Goal: Task Accomplishment & Management: Use online tool/utility

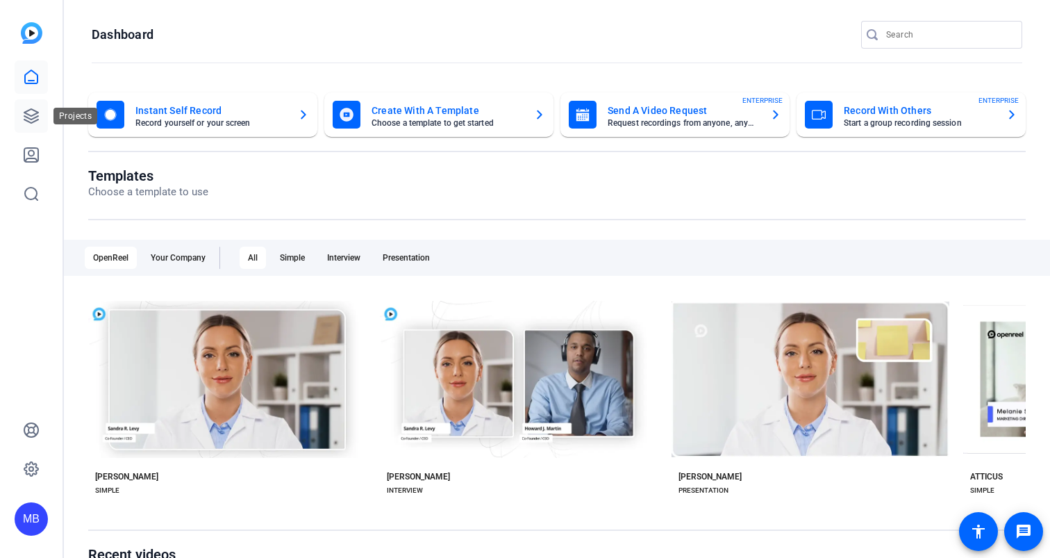
click at [28, 126] on link at bounding box center [31, 115] width 33 height 33
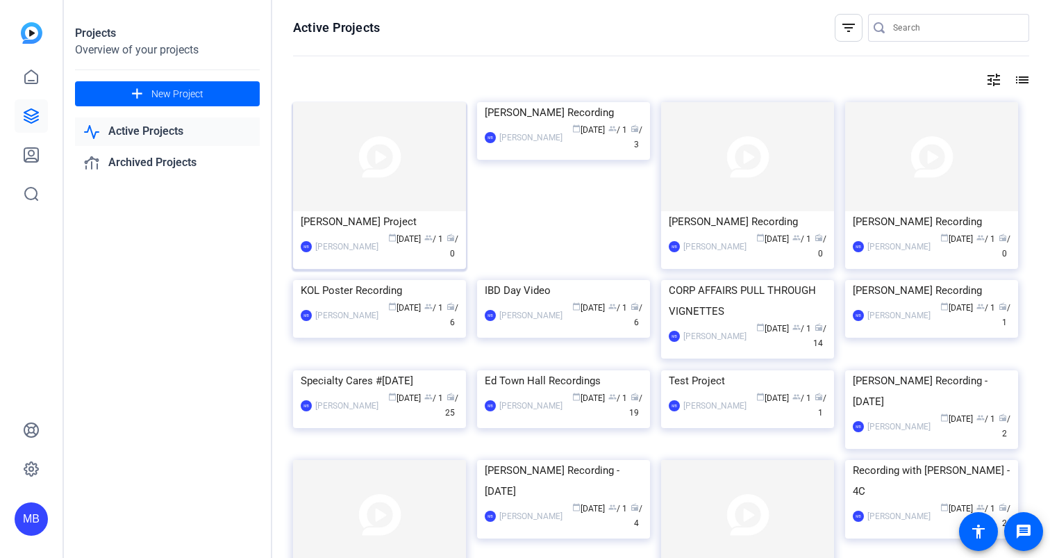
click at [377, 222] on div "[PERSON_NAME] Project" at bounding box center [380, 221] width 158 height 21
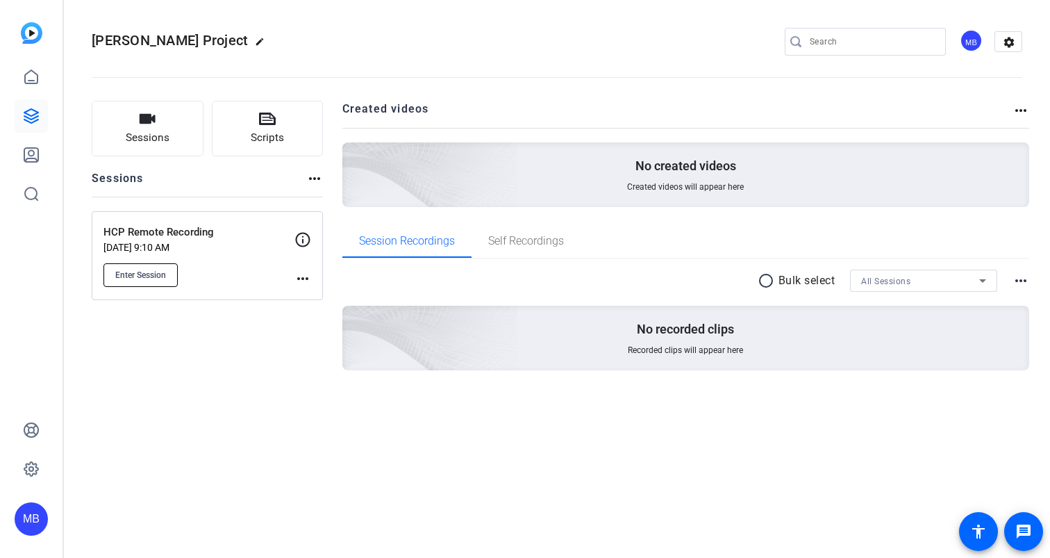
click at [135, 276] on span "Enter Session" at bounding box center [140, 274] width 51 height 11
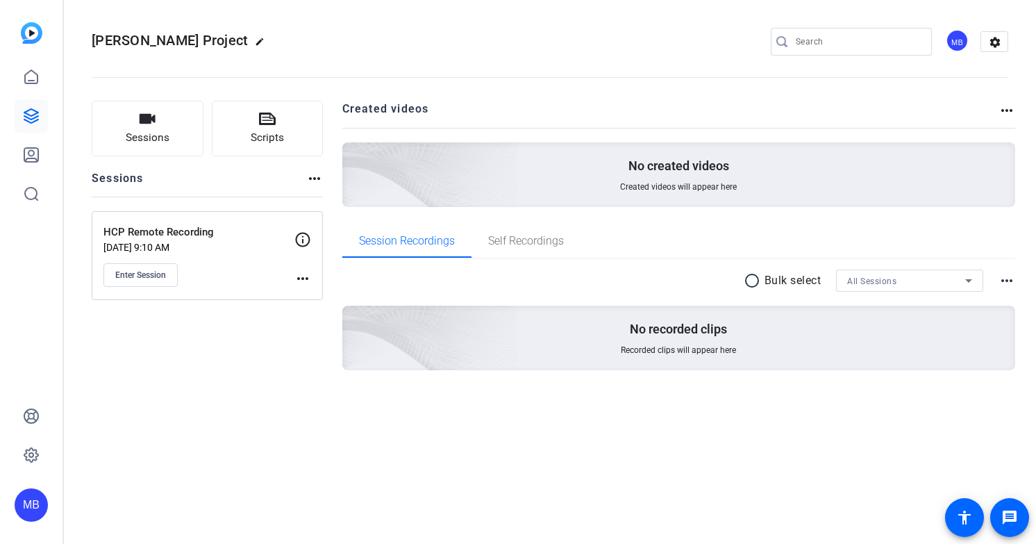
click at [230, 420] on div "Sessions Scripts Sessions more_horiz HCP Remote Recording Sep 02, 2025 @ 9:10 A…" at bounding box center [550, 257] width 972 height 349
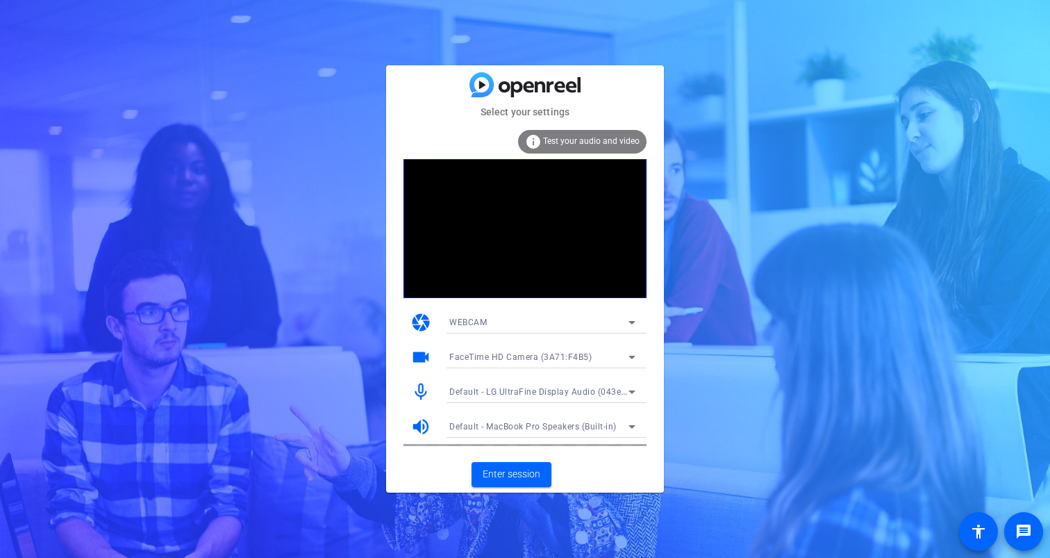
click at [523, 452] on div at bounding box center [542, 445] width 208 height 15
click at [519, 465] on span at bounding box center [512, 474] width 80 height 33
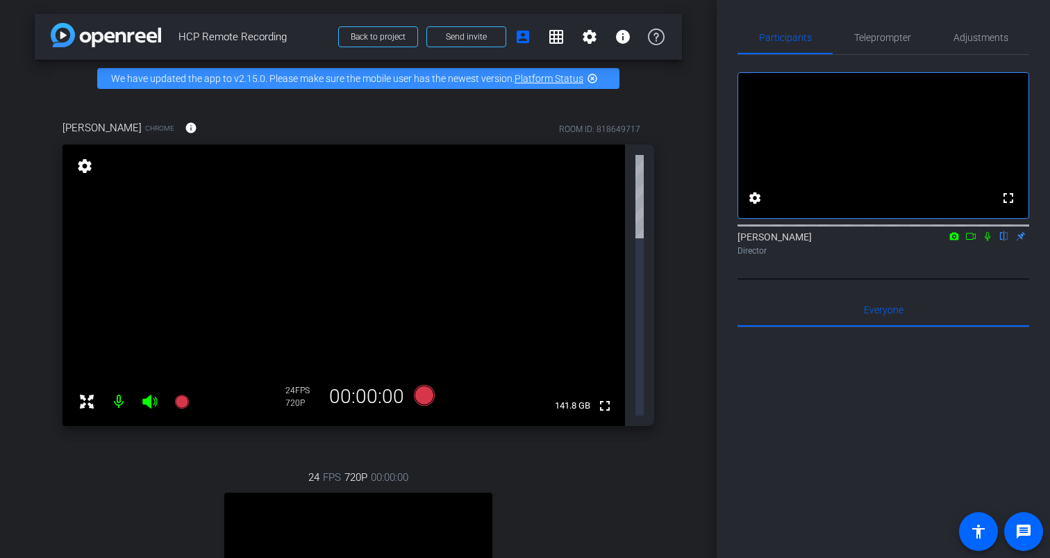
click at [988, 241] on icon at bounding box center [987, 236] width 11 height 10
click at [988, 241] on icon at bounding box center [988, 236] width 8 height 9
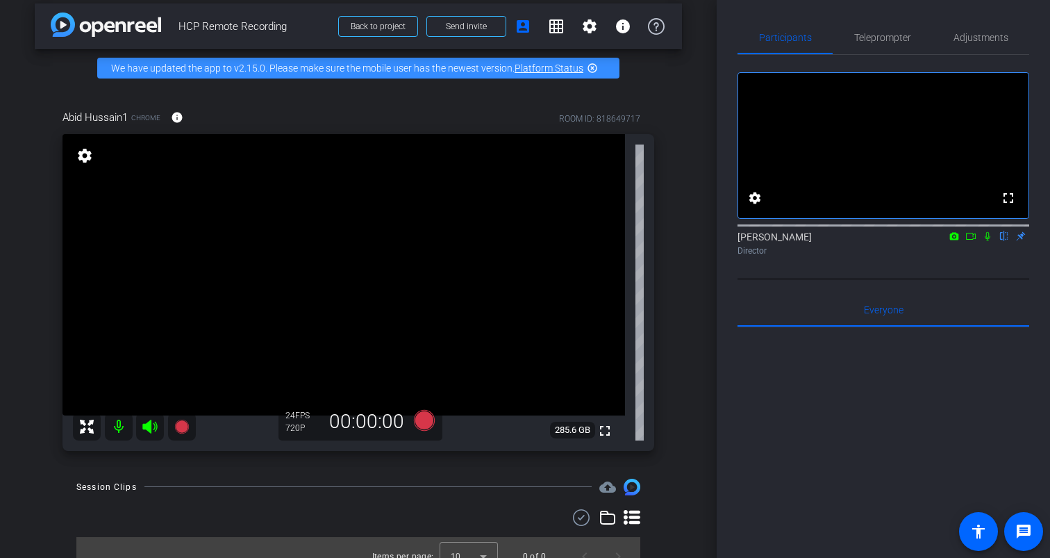
scroll to position [16, 0]
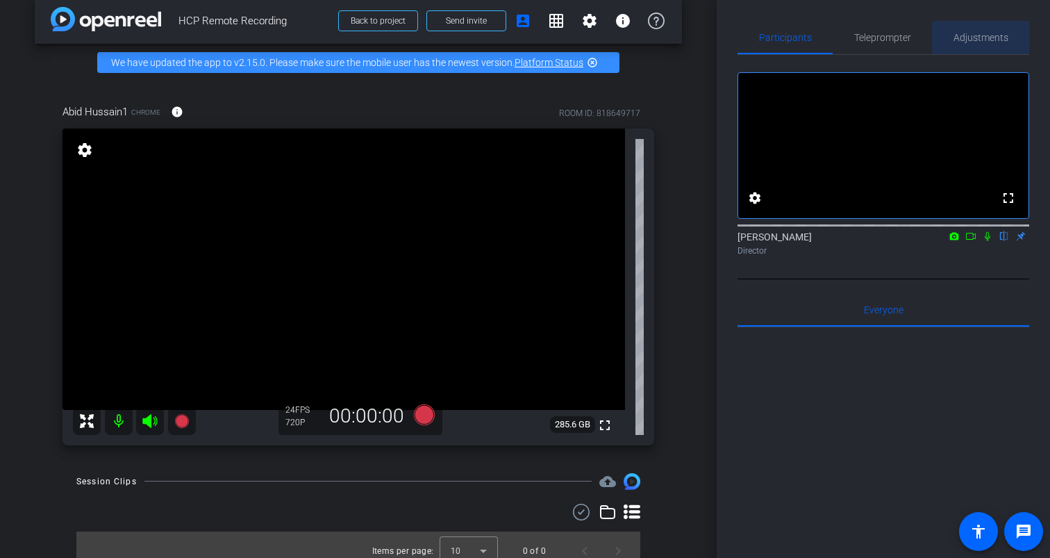
click at [976, 44] on span "Adjustments" at bounding box center [981, 37] width 55 height 33
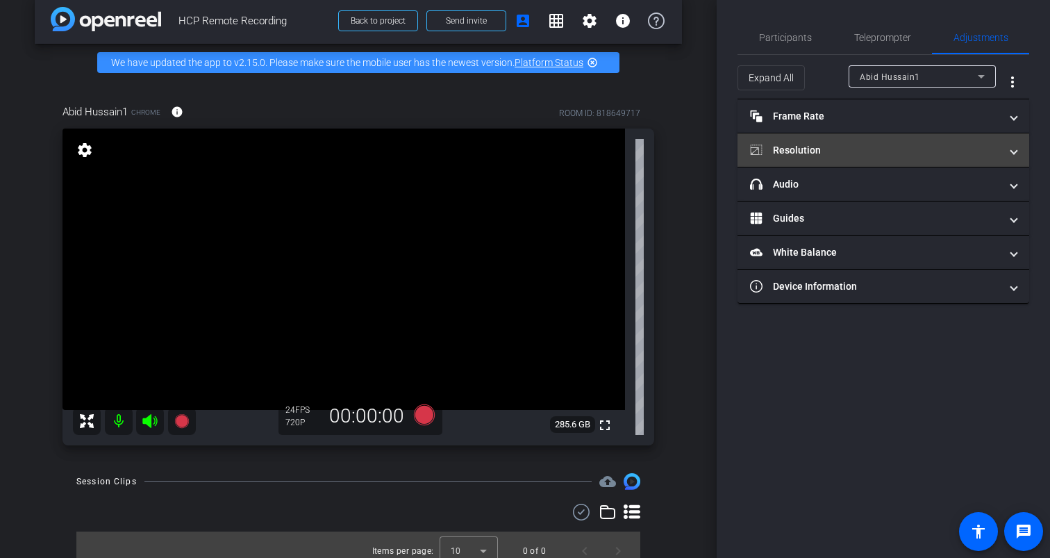
click at [810, 156] on mat-panel-title "Resolution" at bounding box center [875, 150] width 250 height 15
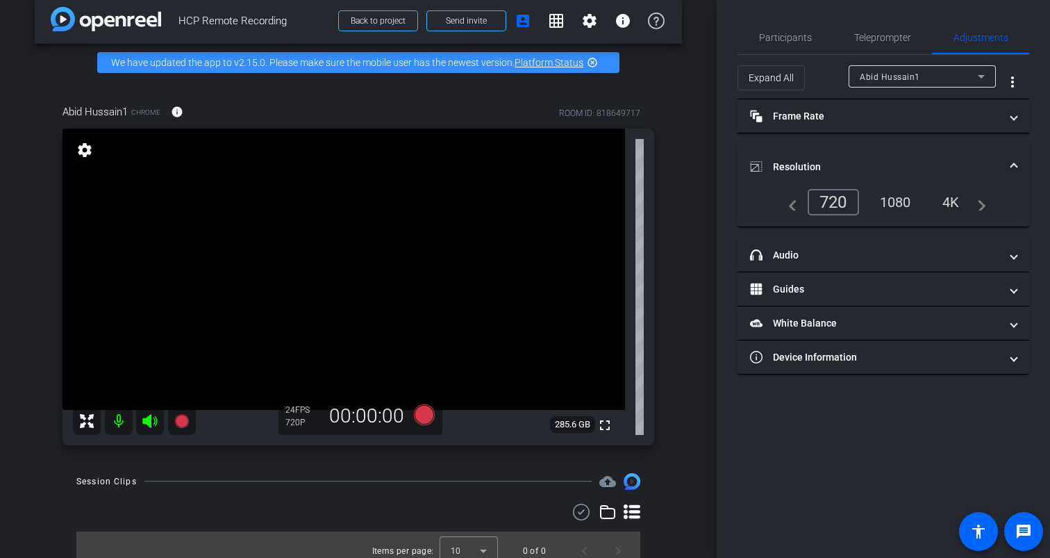
click at [901, 206] on div "1080" at bounding box center [895, 202] width 52 height 24
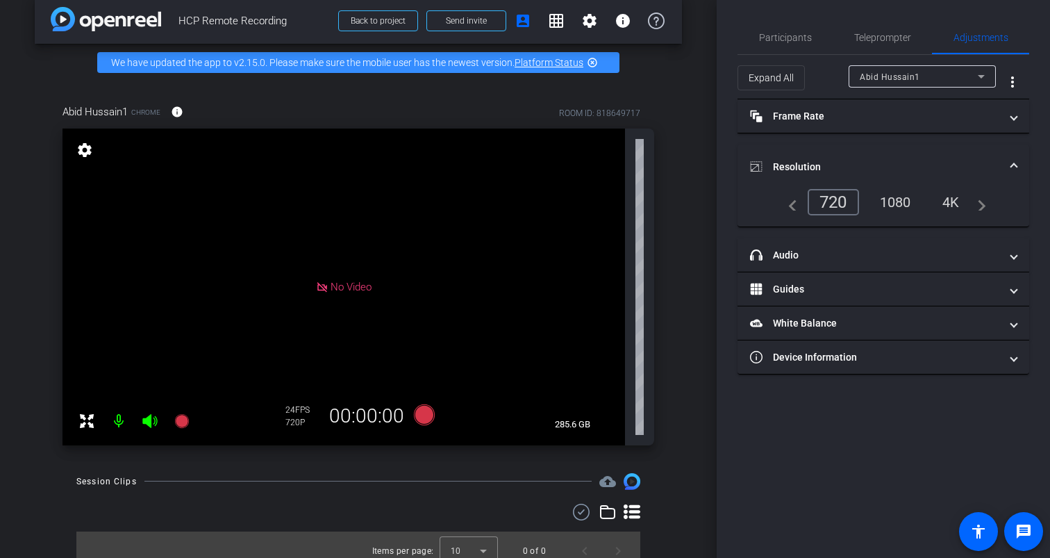
scroll to position [0, 0]
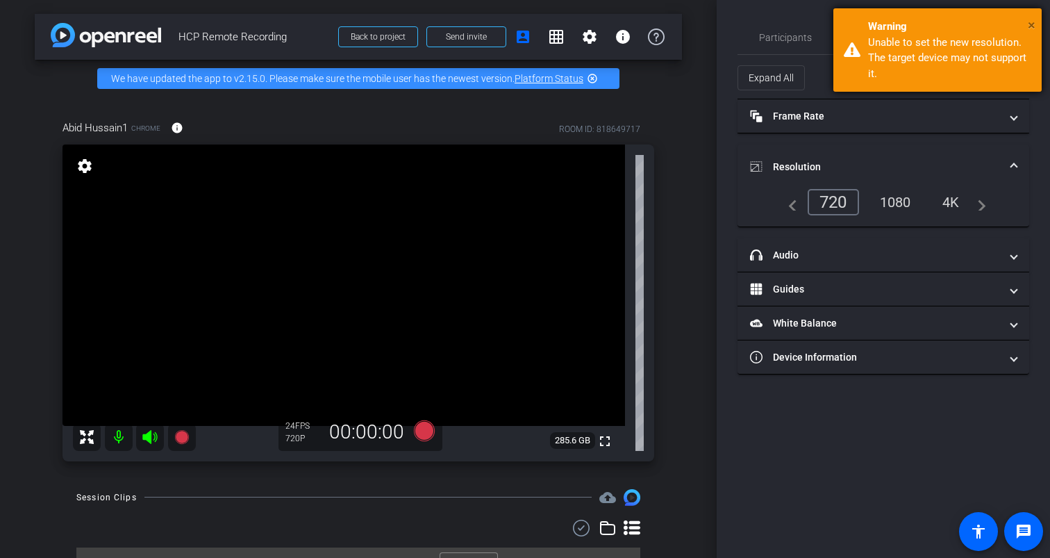
click at [1033, 24] on span "×" at bounding box center [1032, 25] width 8 height 17
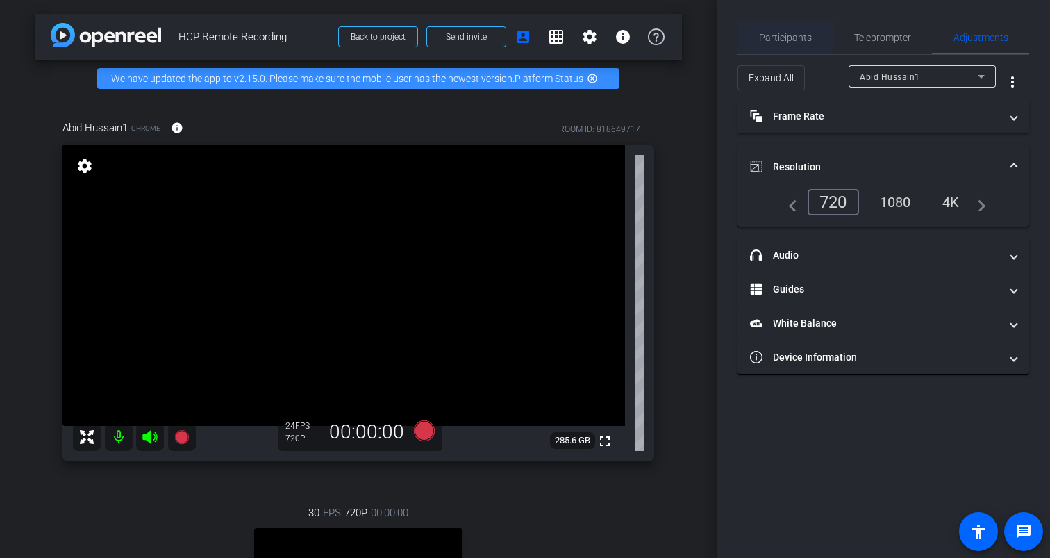
click at [797, 35] on span "Participants" at bounding box center [785, 38] width 53 height 10
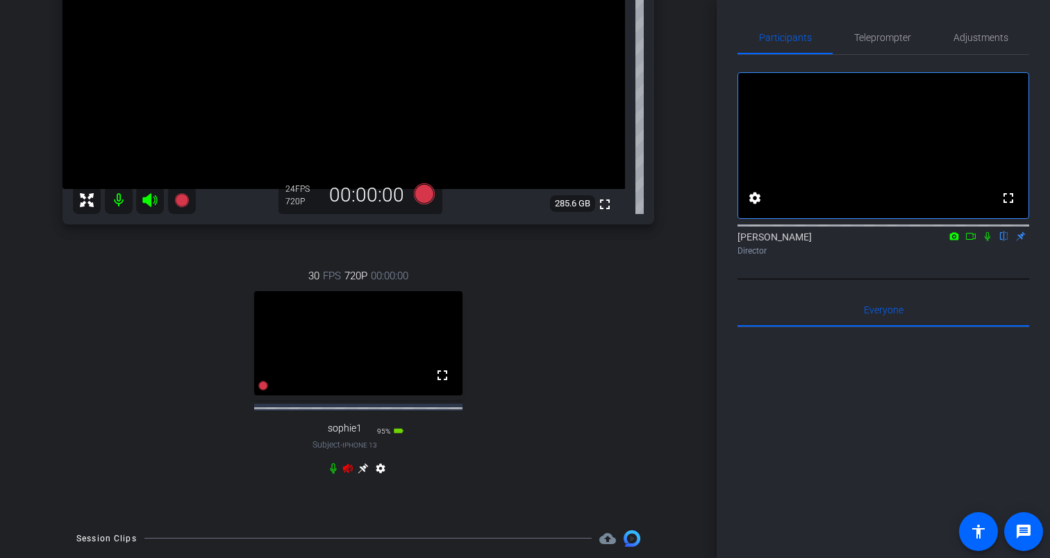
scroll to position [240, 0]
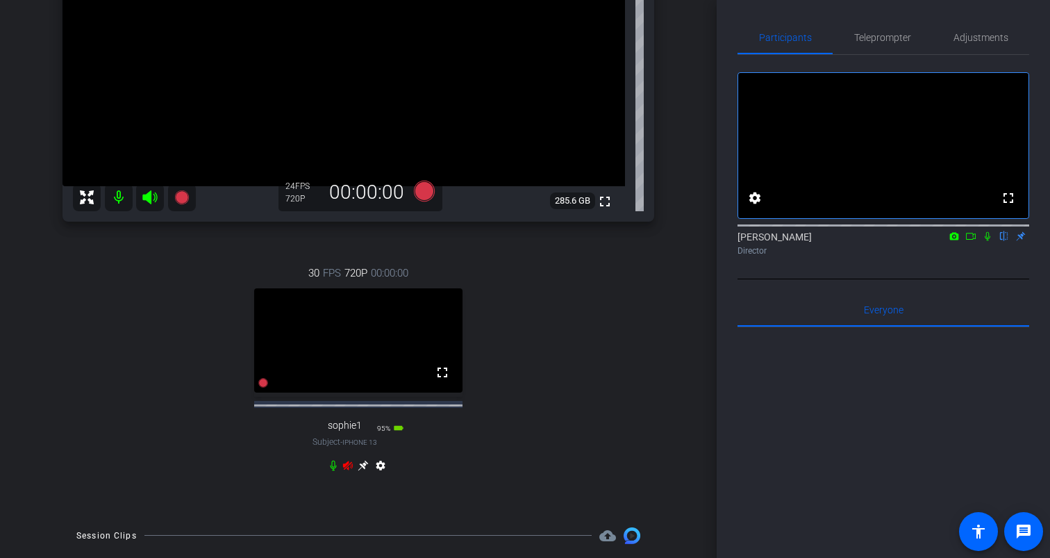
click at [348, 469] on icon at bounding box center [348, 464] width 10 height 9
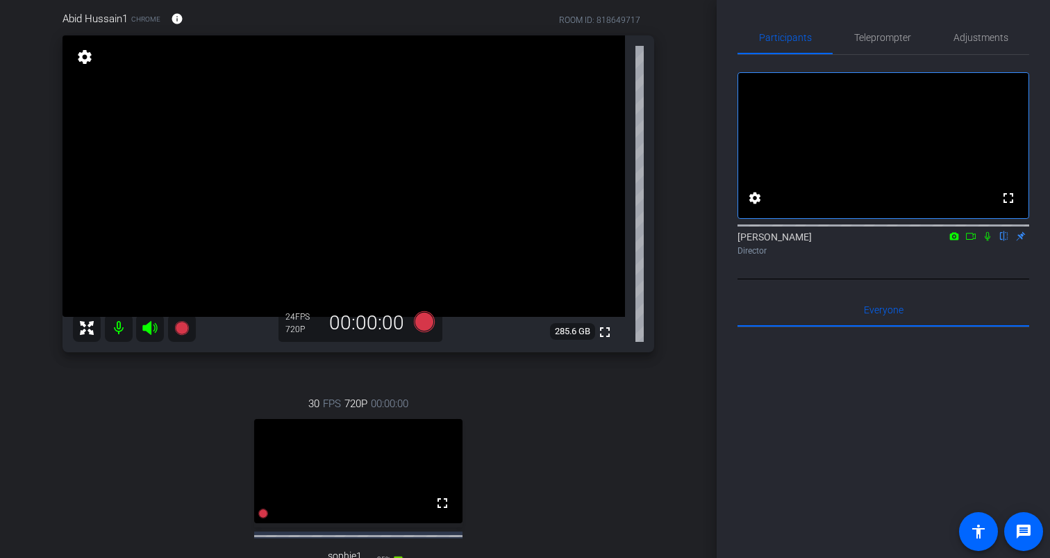
scroll to position [108, 0]
click at [421, 322] on icon at bounding box center [424, 321] width 21 height 21
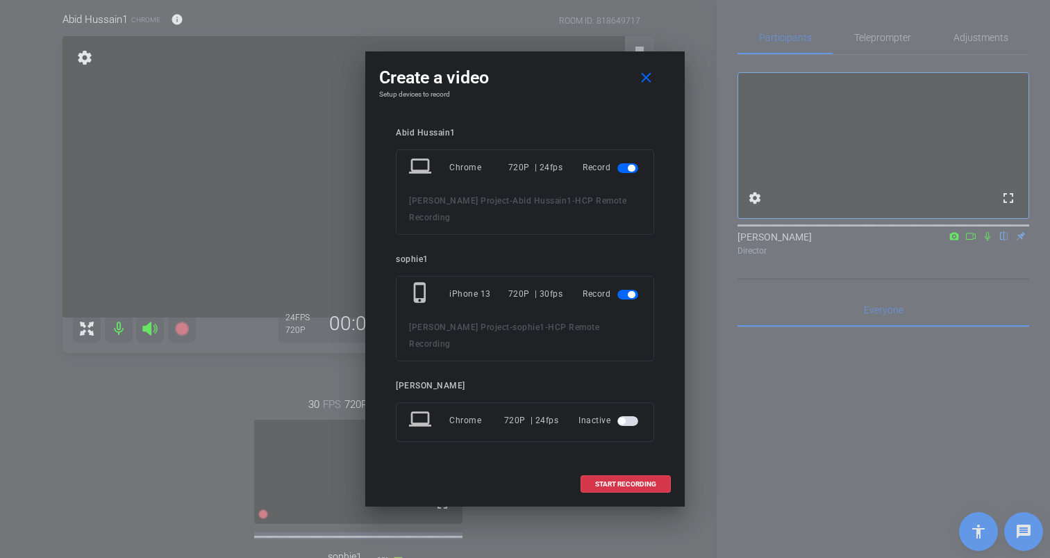
click at [626, 293] on span "button" at bounding box center [627, 295] width 21 height 10
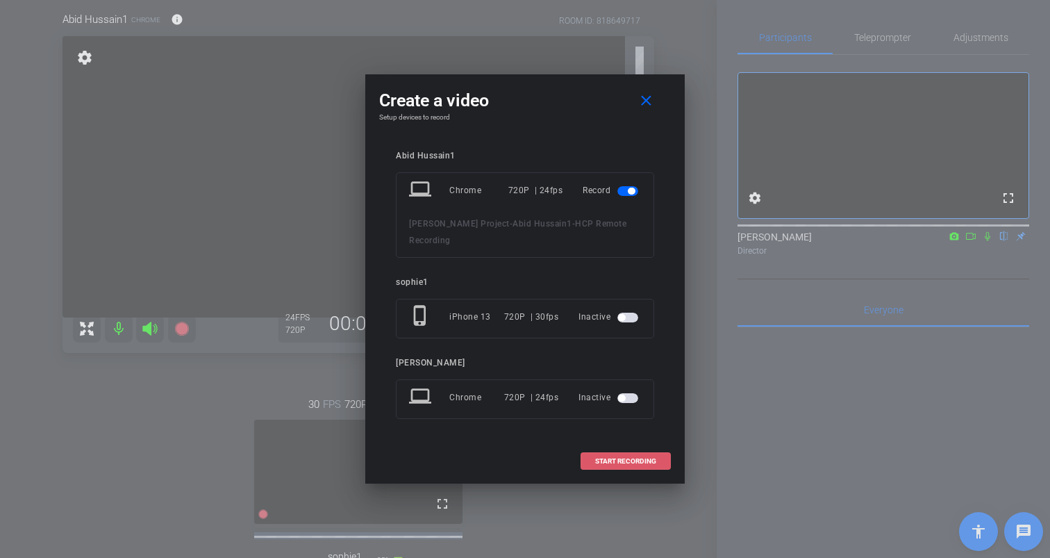
click at [624, 458] on span "START RECORDING" at bounding box center [625, 461] width 61 height 7
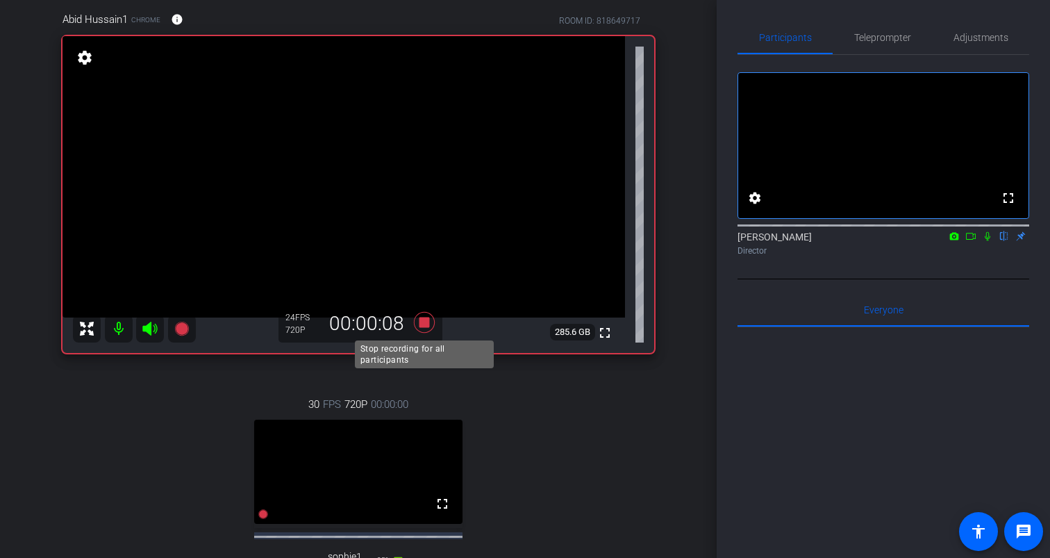
click at [424, 322] on icon at bounding box center [424, 321] width 21 height 21
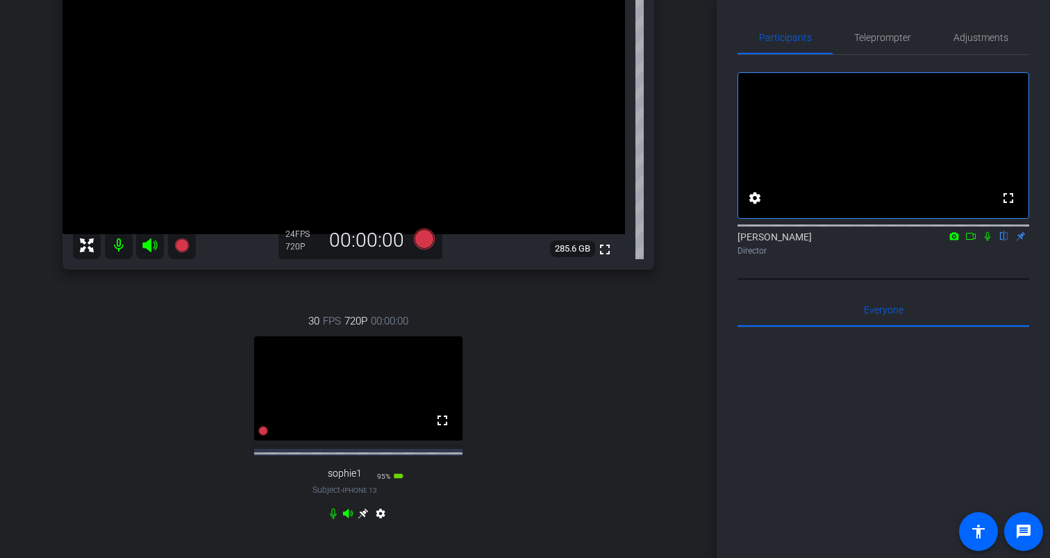
scroll to position [190, 0]
click at [988, 241] on icon at bounding box center [987, 236] width 11 height 10
click at [956, 241] on icon at bounding box center [954, 236] width 11 height 10
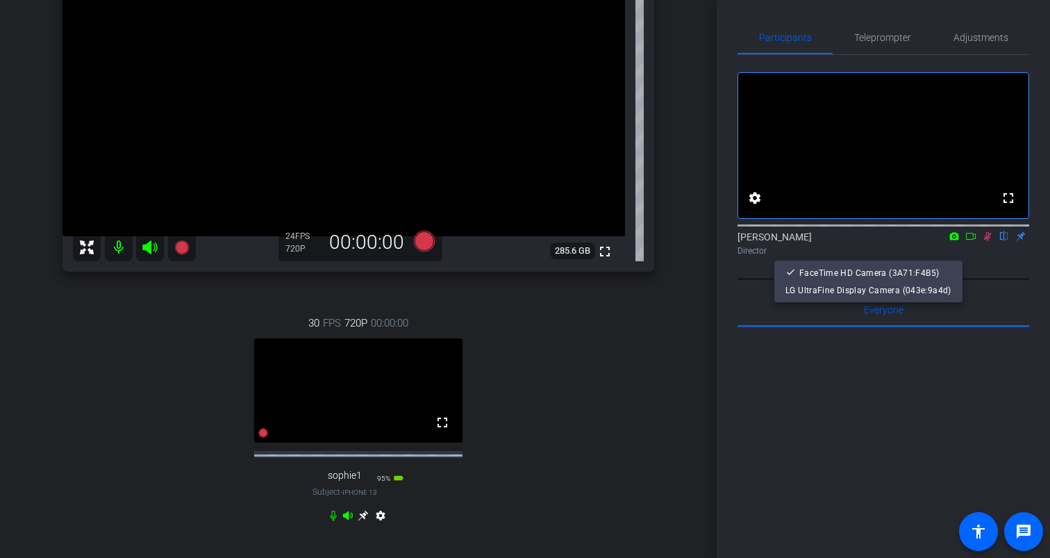
click at [956, 253] on div at bounding box center [525, 279] width 1050 height 558
click at [972, 241] on icon at bounding box center [970, 236] width 11 height 10
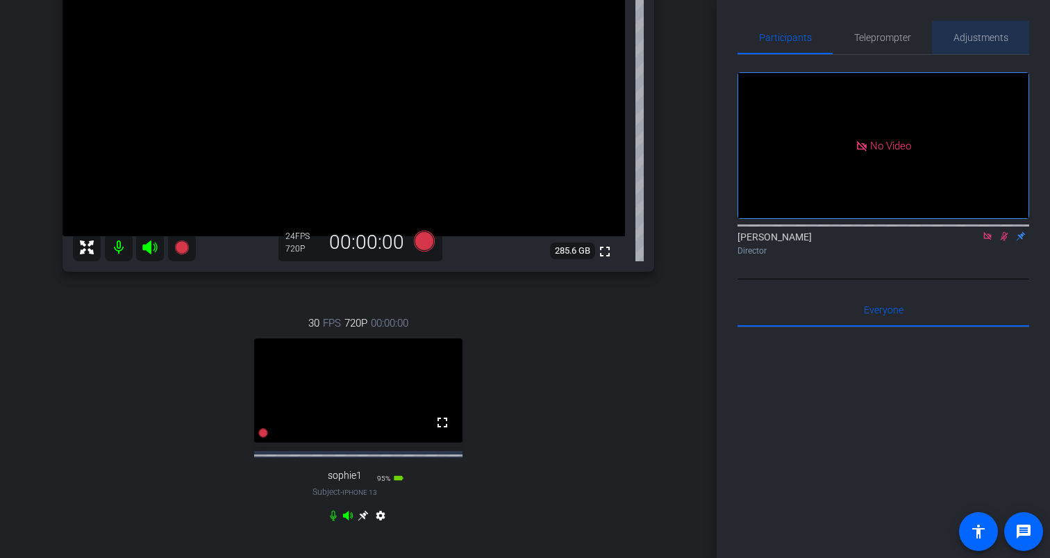
click at [981, 37] on span "Adjustments" at bounding box center [981, 38] width 55 height 10
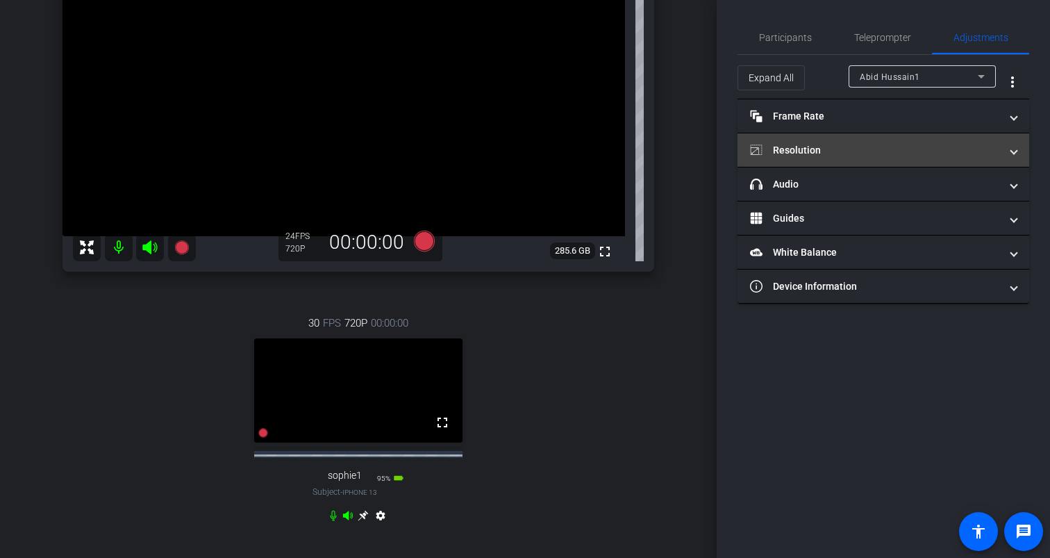
click at [819, 144] on mat-panel-title "Resolution" at bounding box center [875, 150] width 250 height 15
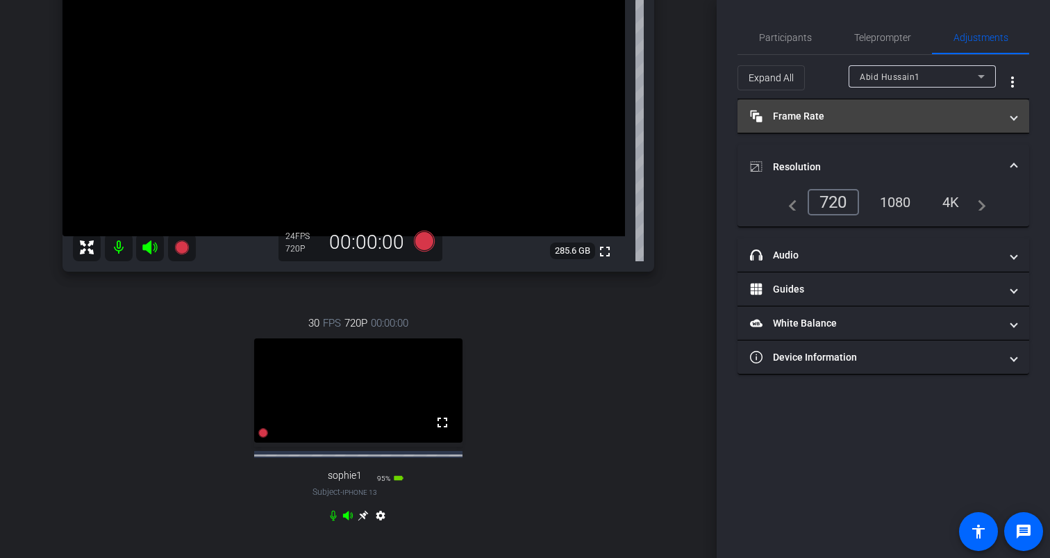
click at [858, 115] on mat-panel-title "Frame Rate Frame Rate" at bounding box center [875, 116] width 250 height 15
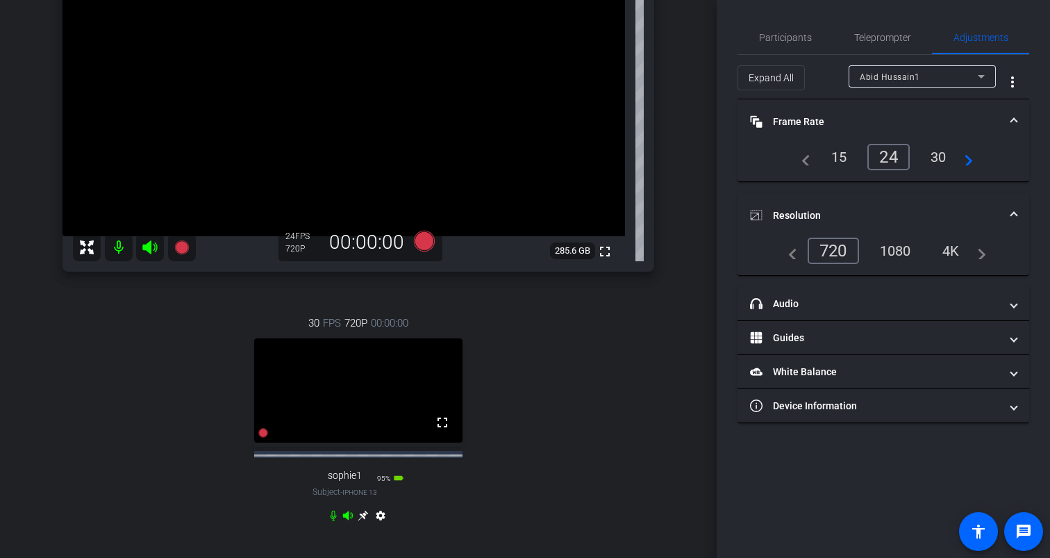
click at [858, 115] on mat-panel-title "Frame Rate Frame Rate" at bounding box center [875, 122] width 250 height 15
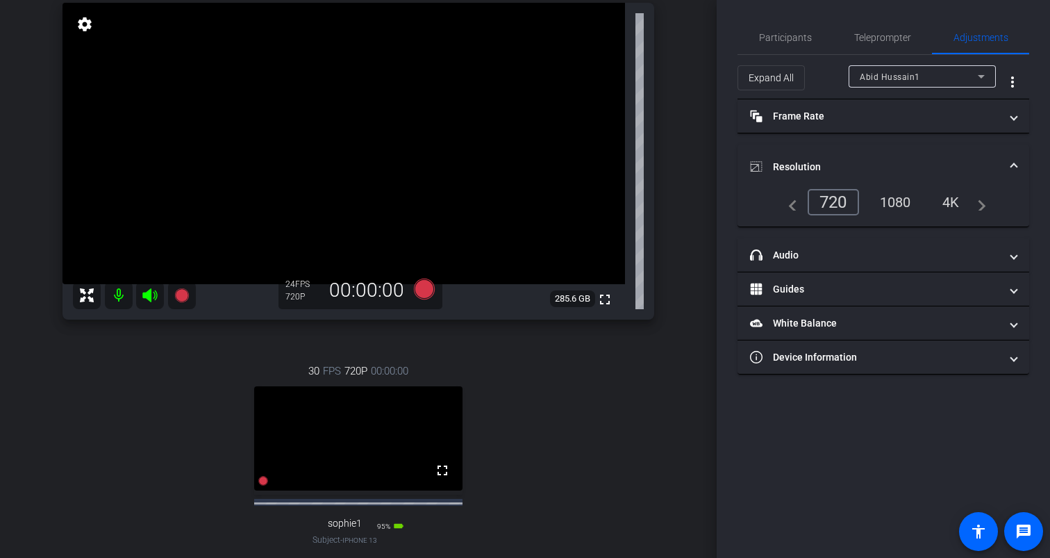
scroll to position [114, 0]
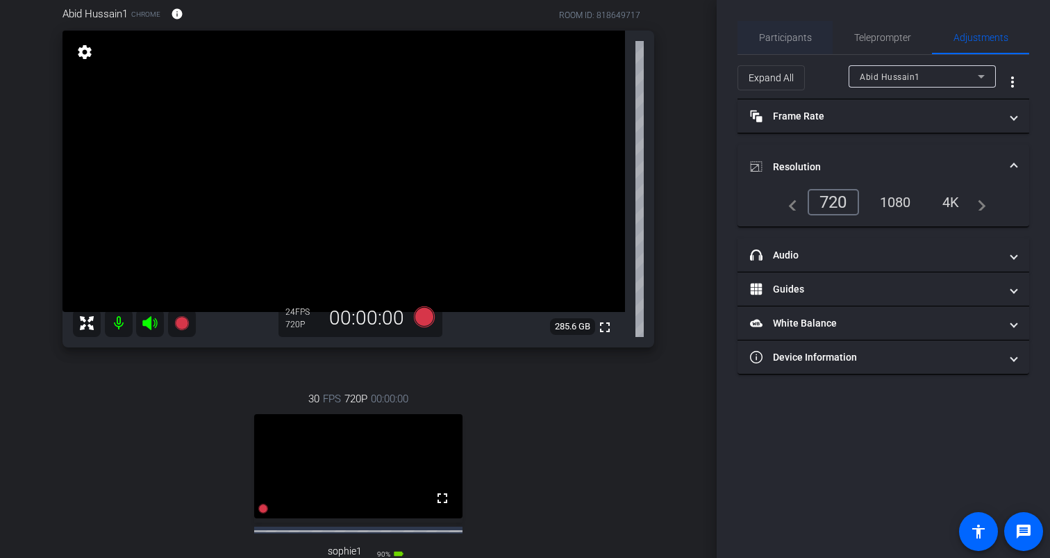
click at [806, 40] on span "Participants" at bounding box center [785, 38] width 53 height 10
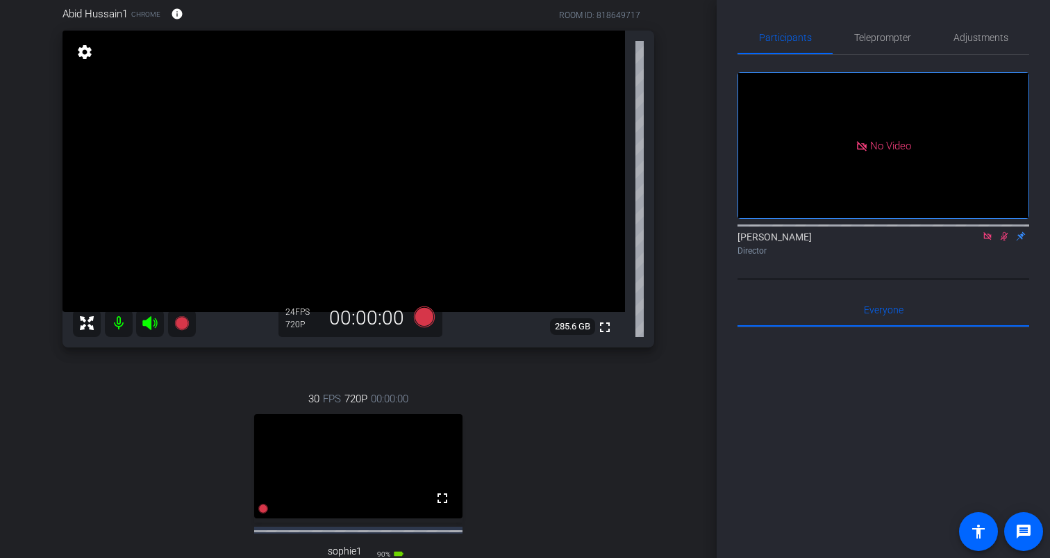
click at [988, 231] on icon at bounding box center [987, 236] width 11 height 10
click at [985, 241] on icon at bounding box center [987, 236] width 11 height 10
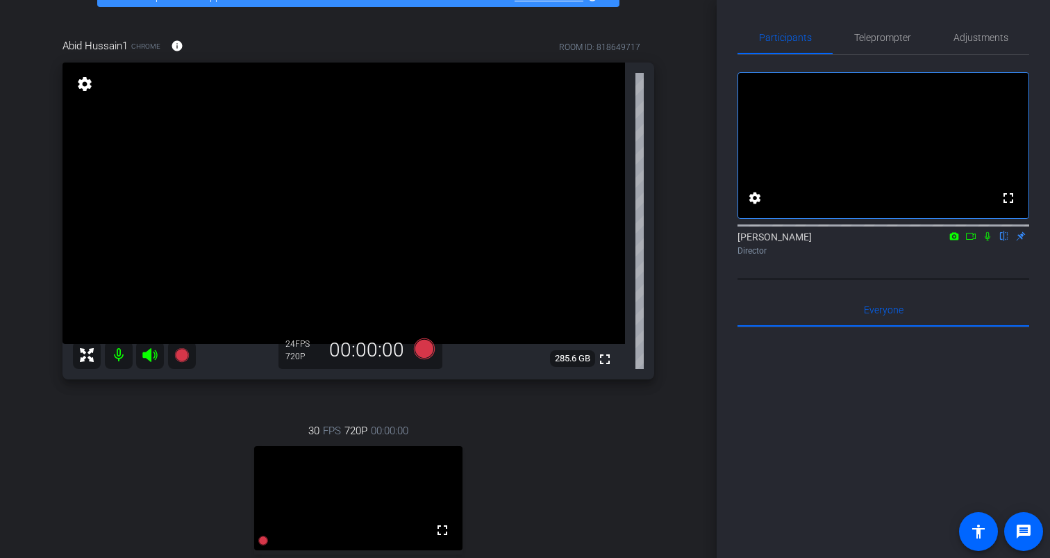
scroll to position [83, 0]
click at [422, 350] on icon at bounding box center [424, 347] width 21 height 21
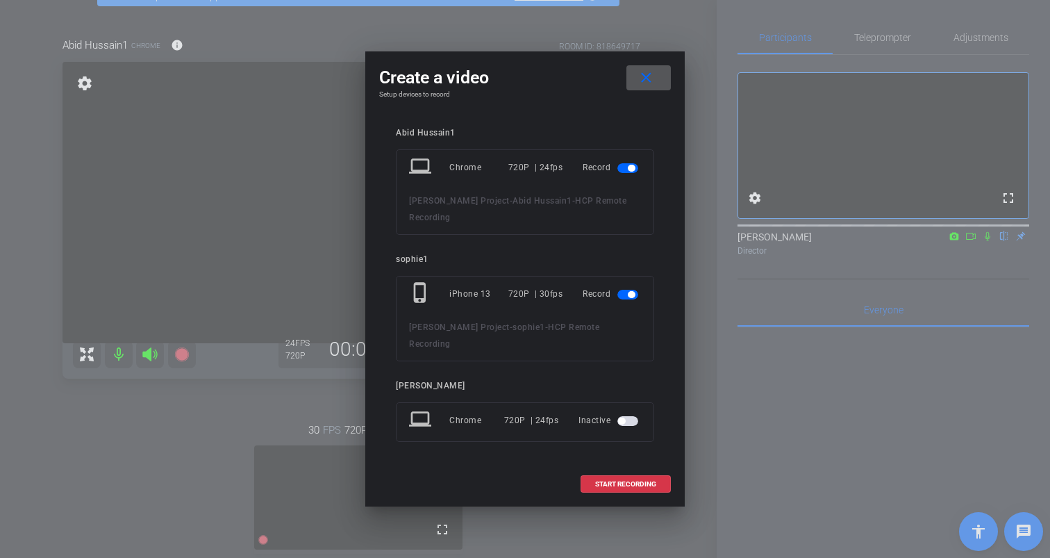
click at [631, 297] on span "button" at bounding box center [631, 294] width 7 height 7
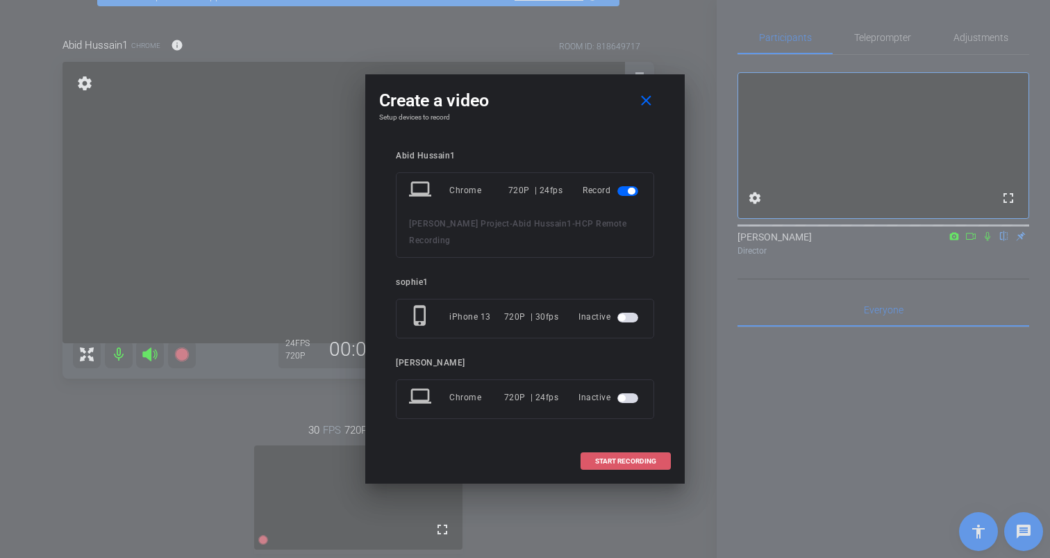
click at [615, 460] on span "START RECORDING" at bounding box center [625, 461] width 61 height 7
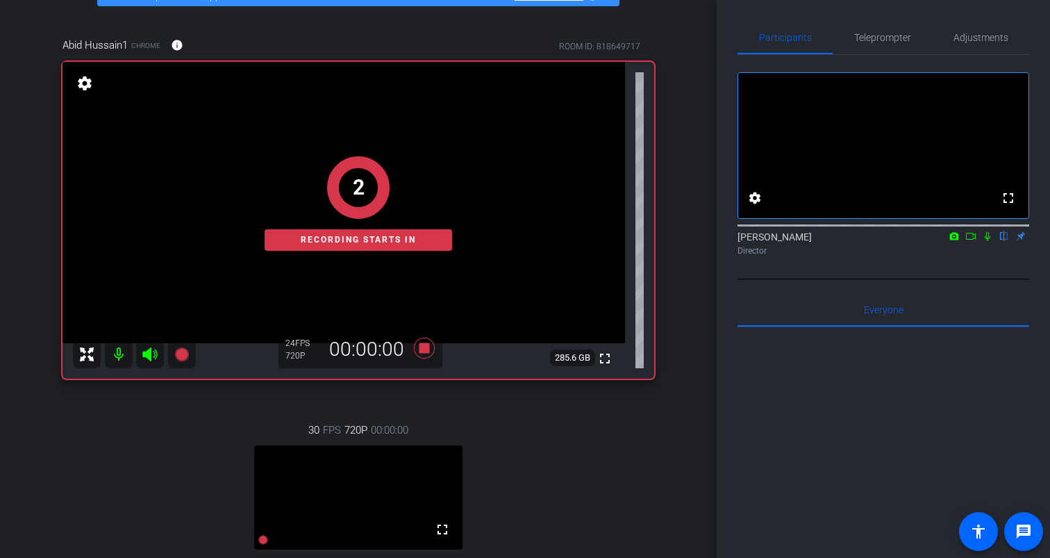
click at [951, 240] on icon at bounding box center [954, 236] width 9 height 8
click at [975, 253] on div at bounding box center [525, 279] width 1050 height 558
click at [971, 241] on icon at bounding box center [970, 236] width 11 height 10
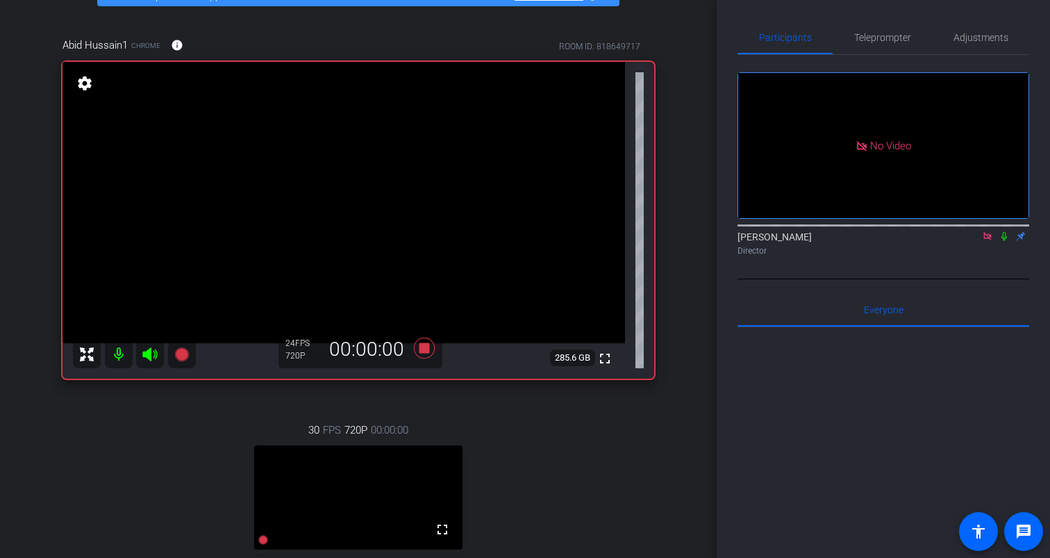
click at [1003, 241] on icon at bounding box center [1004, 236] width 6 height 9
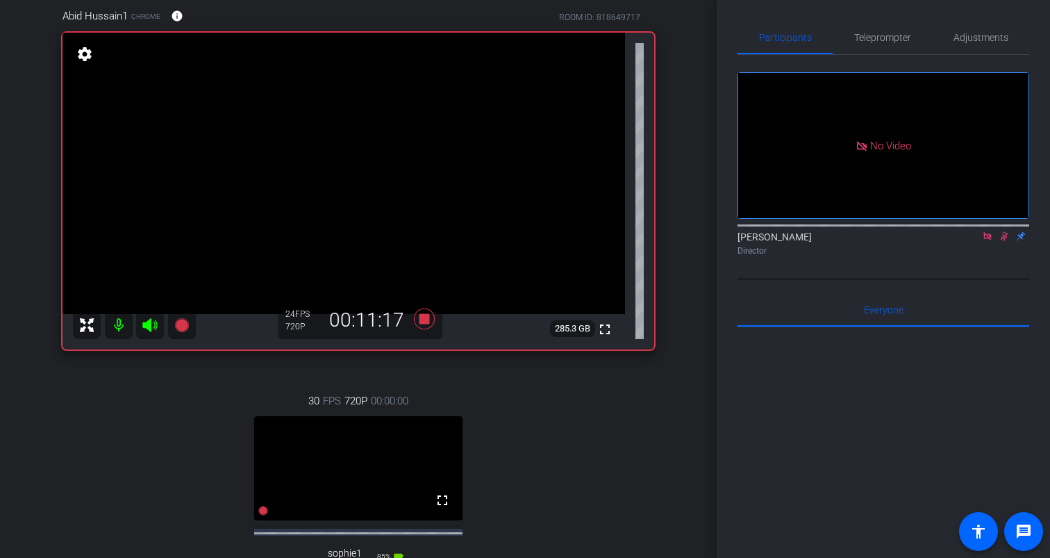
scroll to position [113, 0]
click at [1005, 241] on icon at bounding box center [1005, 236] width 8 height 9
click at [1004, 241] on icon at bounding box center [1004, 236] width 11 height 10
click at [1004, 241] on icon at bounding box center [1005, 236] width 8 height 9
click at [1004, 241] on icon at bounding box center [1004, 236] width 6 height 9
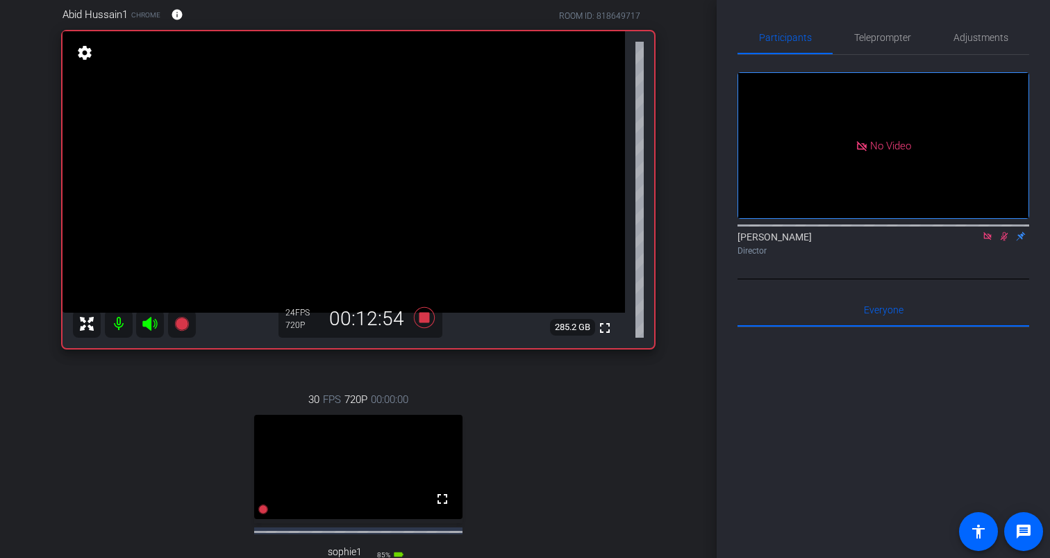
click at [1004, 241] on icon at bounding box center [1005, 236] width 8 height 9
click at [1004, 241] on icon at bounding box center [1004, 236] width 6 height 9
click at [1004, 241] on icon at bounding box center [1005, 236] width 8 height 9
click at [1004, 241] on icon at bounding box center [1004, 236] width 6 height 9
click at [1004, 241] on icon at bounding box center [1005, 236] width 8 height 9
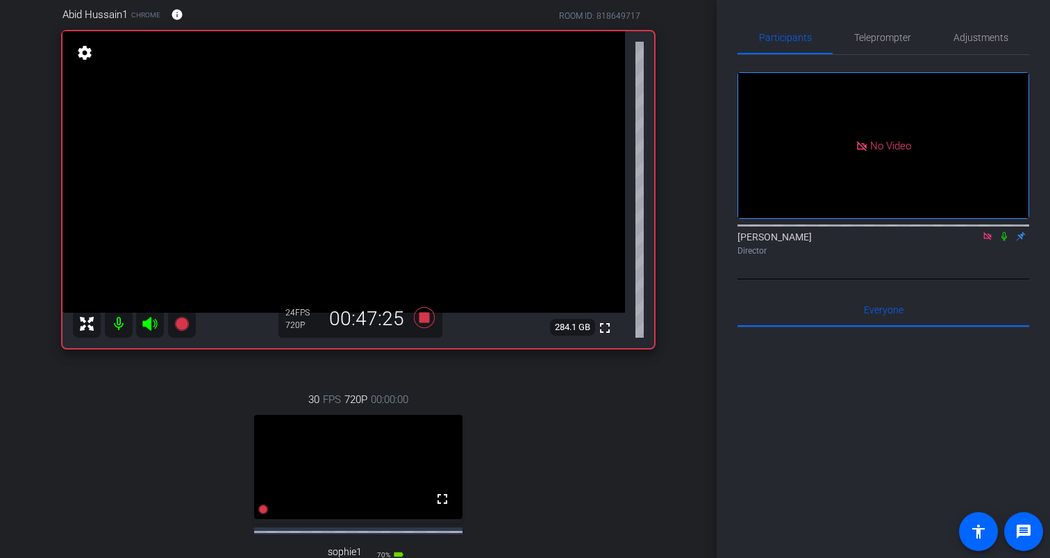
click at [1004, 241] on icon at bounding box center [1004, 236] width 11 height 10
click at [423, 316] on icon at bounding box center [424, 316] width 21 height 21
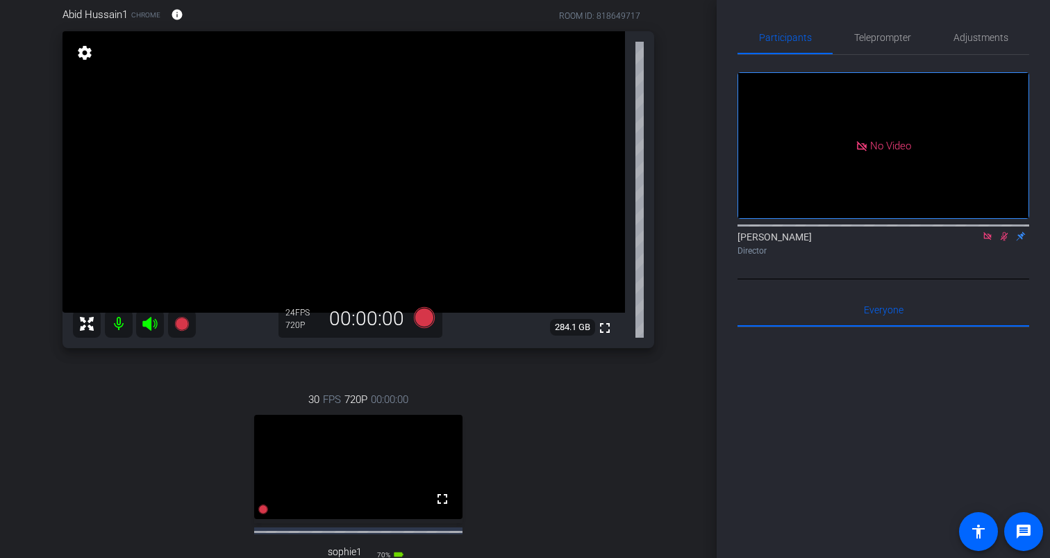
click at [988, 240] on icon at bounding box center [987, 236] width 8 height 8
click at [990, 241] on icon at bounding box center [988, 236] width 8 height 9
click at [987, 241] on icon at bounding box center [987, 236] width 11 height 10
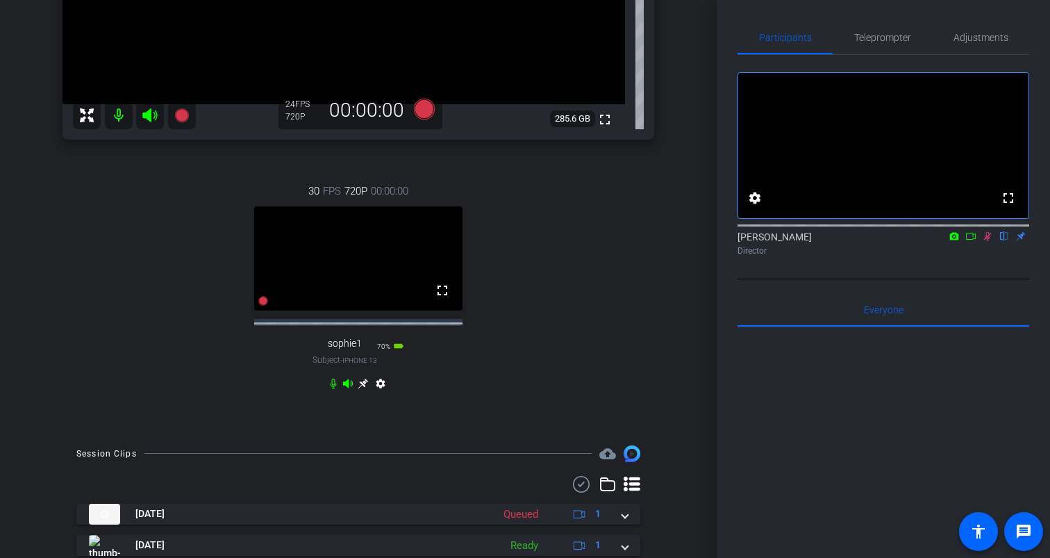
scroll to position [411, 0]
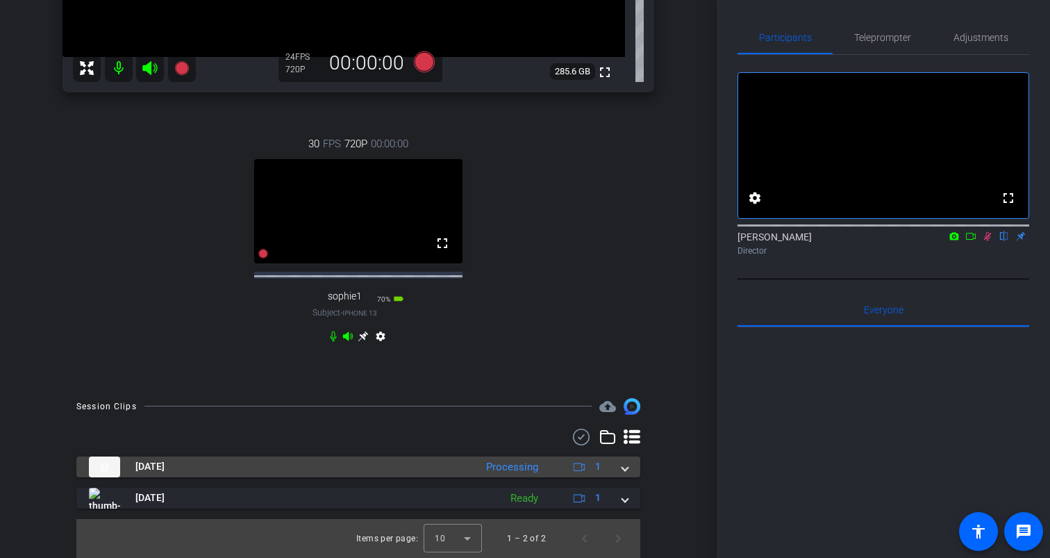
click at [626, 464] on span at bounding box center [625, 466] width 6 height 15
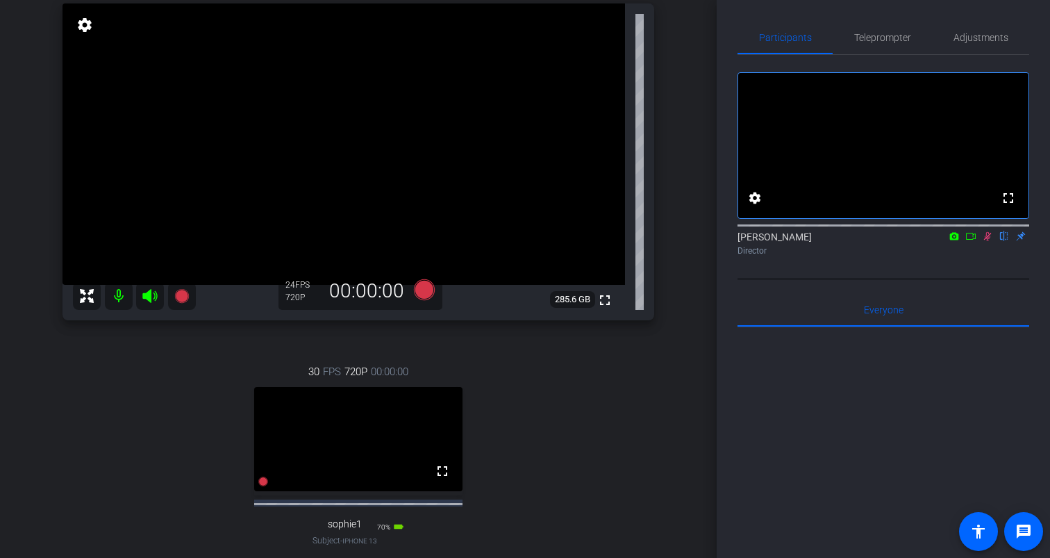
scroll to position [159, 0]
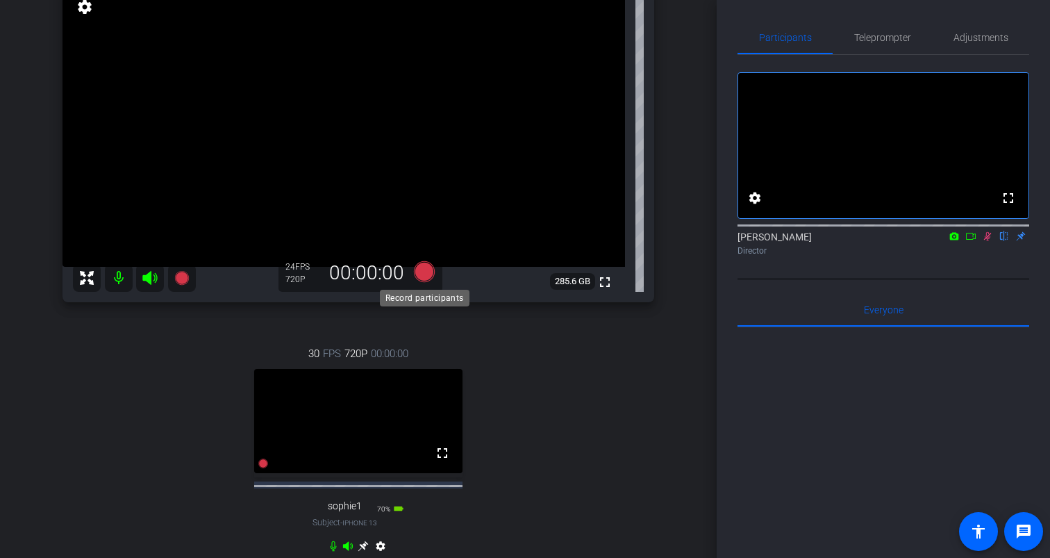
click at [427, 265] on icon at bounding box center [424, 270] width 21 height 21
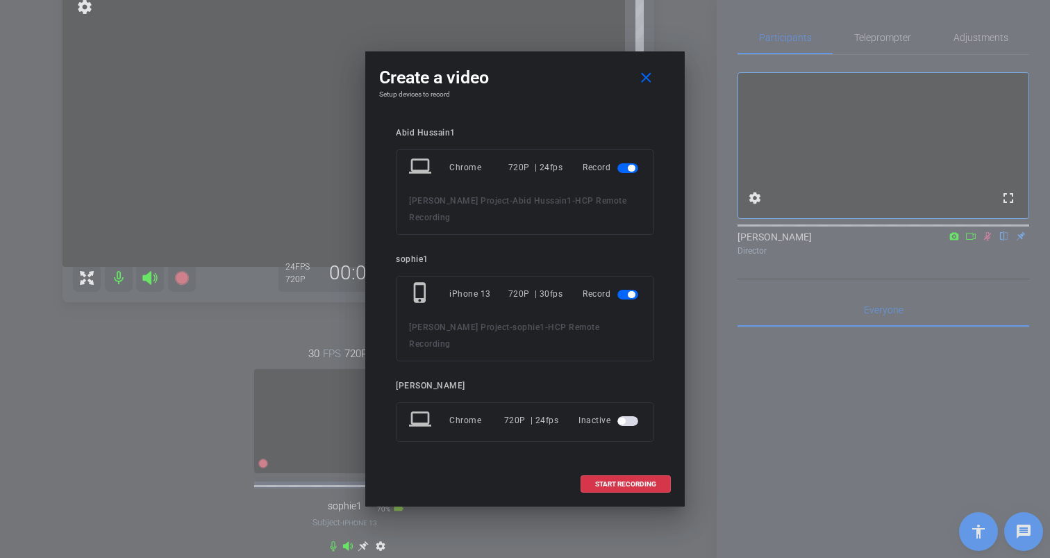
click at [620, 297] on span "button" at bounding box center [627, 295] width 21 height 10
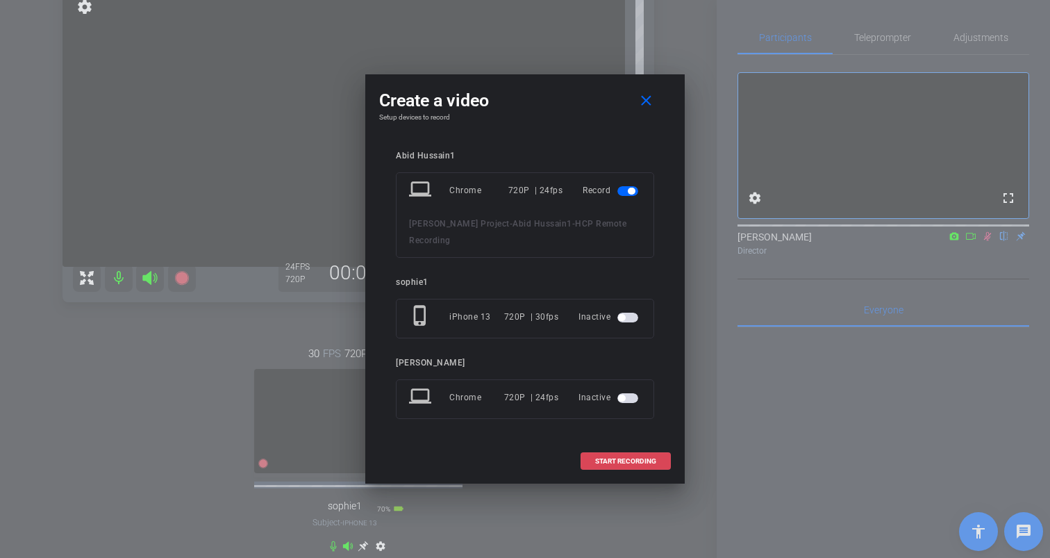
click at [626, 458] on span "START RECORDING" at bounding box center [625, 461] width 61 height 7
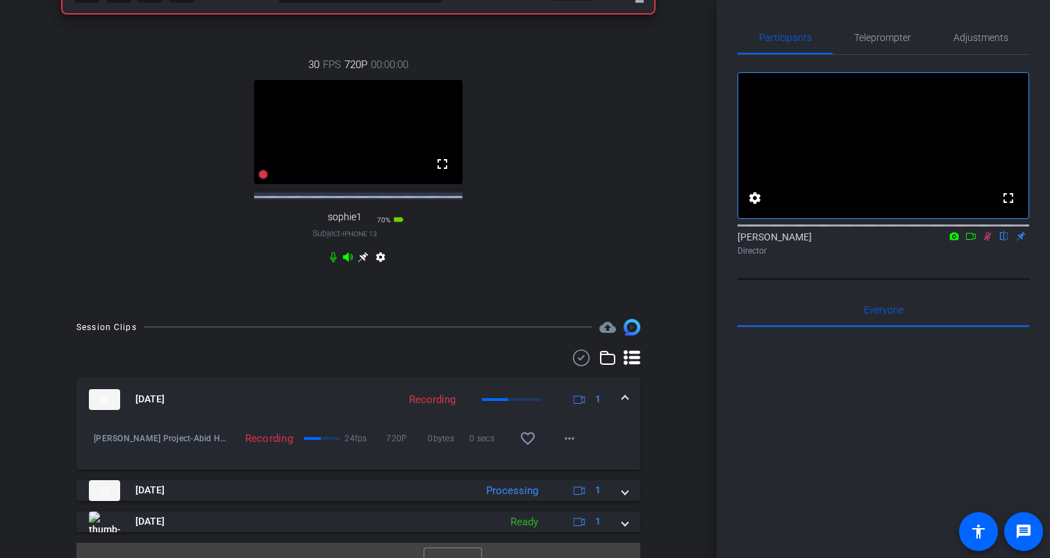
scroll to position [514, 0]
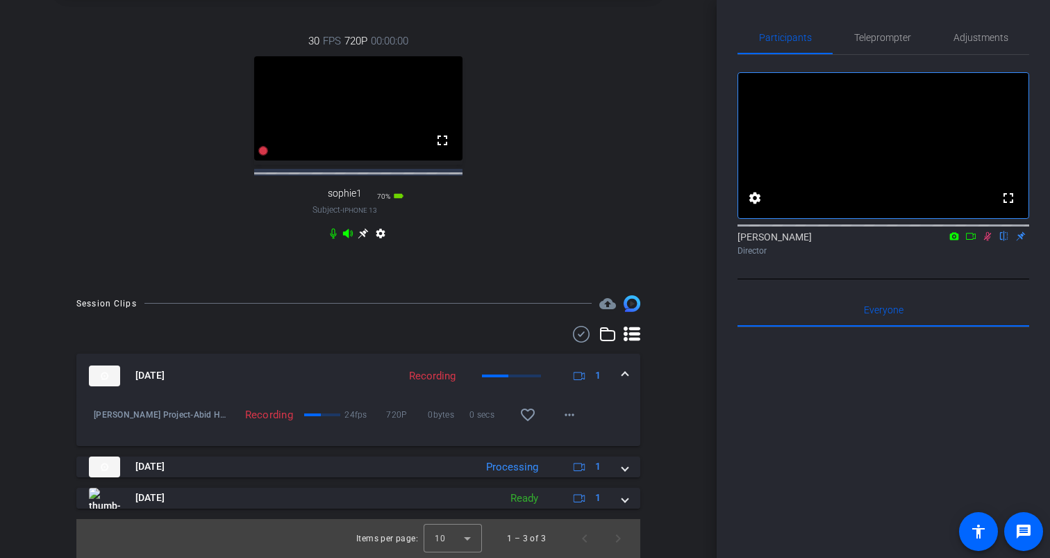
click at [968, 241] on icon at bounding box center [970, 236] width 11 height 10
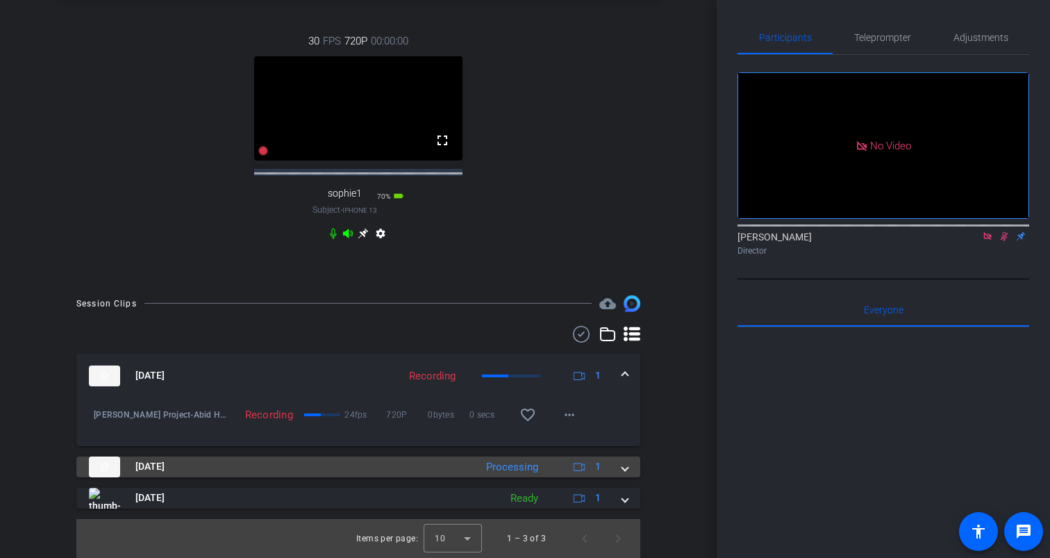
click at [625, 467] on span at bounding box center [625, 466] width 6 height 15
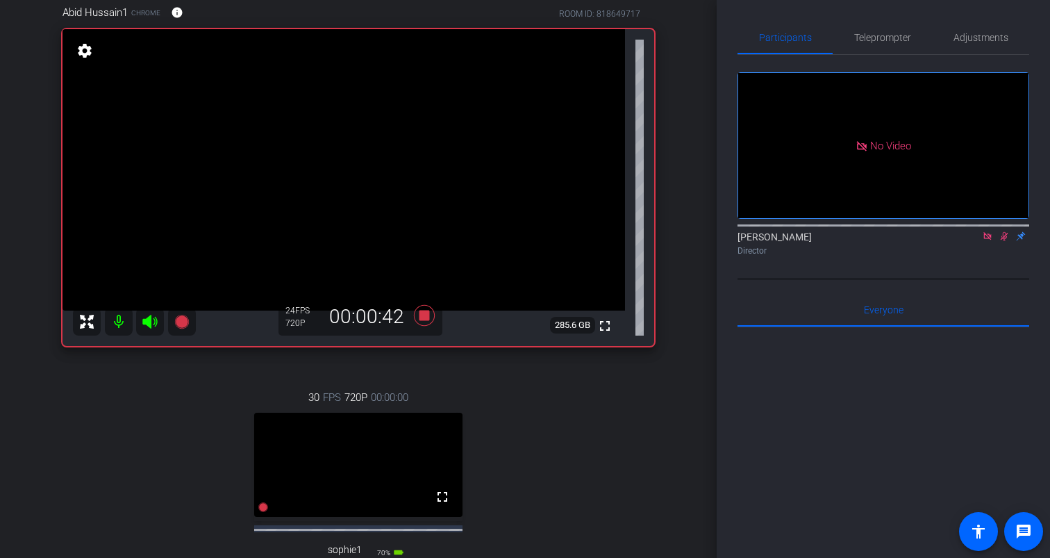
scroll to position [92, 0]
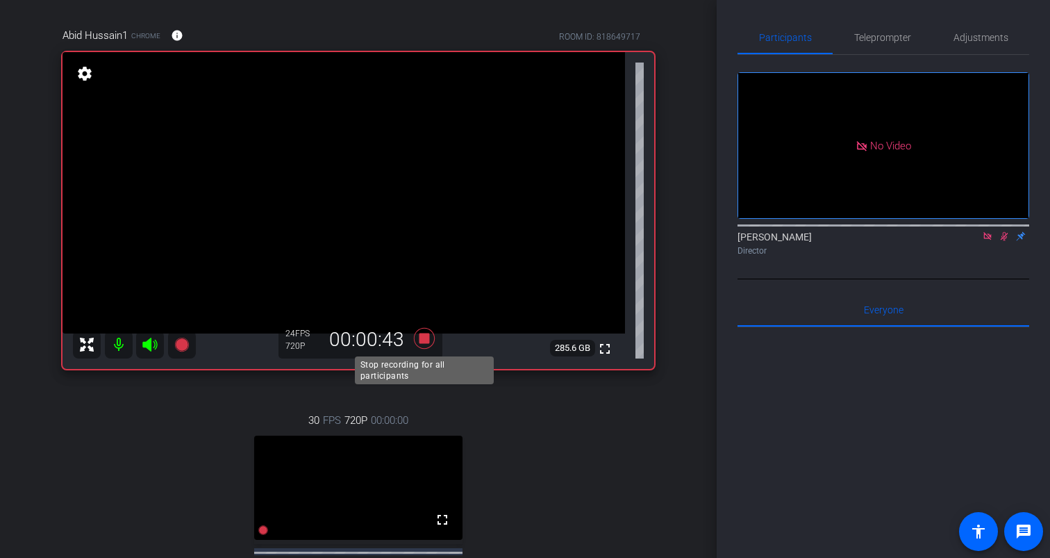
click at [424, 338] on icon at bounding box center [424, 337] width 21 height 21
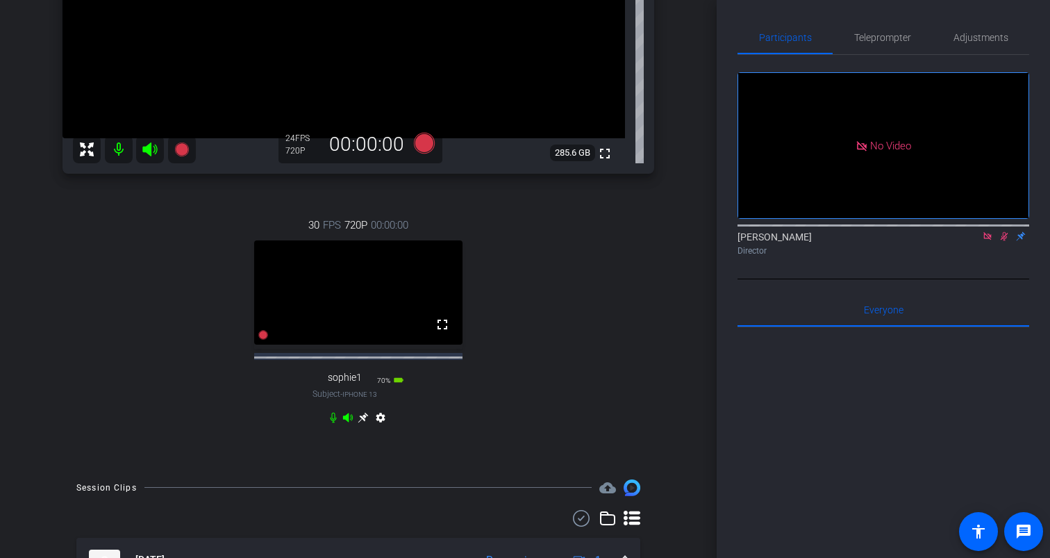
scroll to position [276, 0]
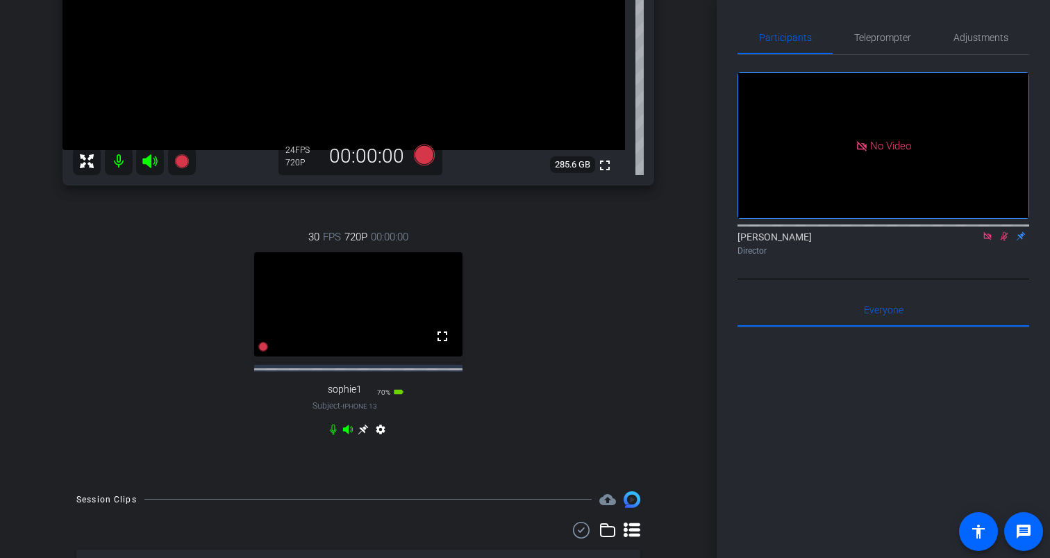
click at [989, 241] on icon at bounding box center [987, 236] width 11 height 10
click at [986, 241] on icon at bounding box center [988, 236] width 8 height 9
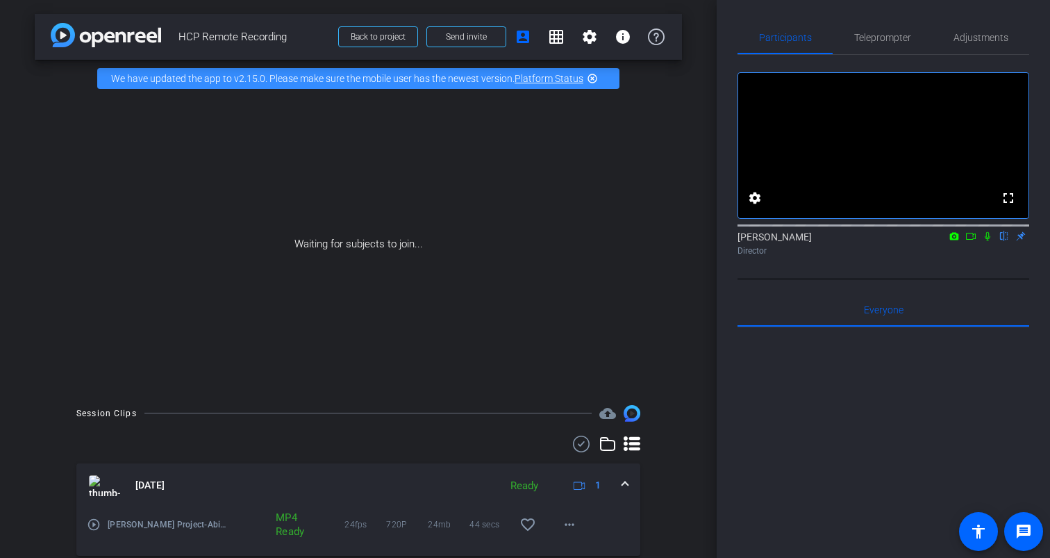
scroll to position [181, 0]
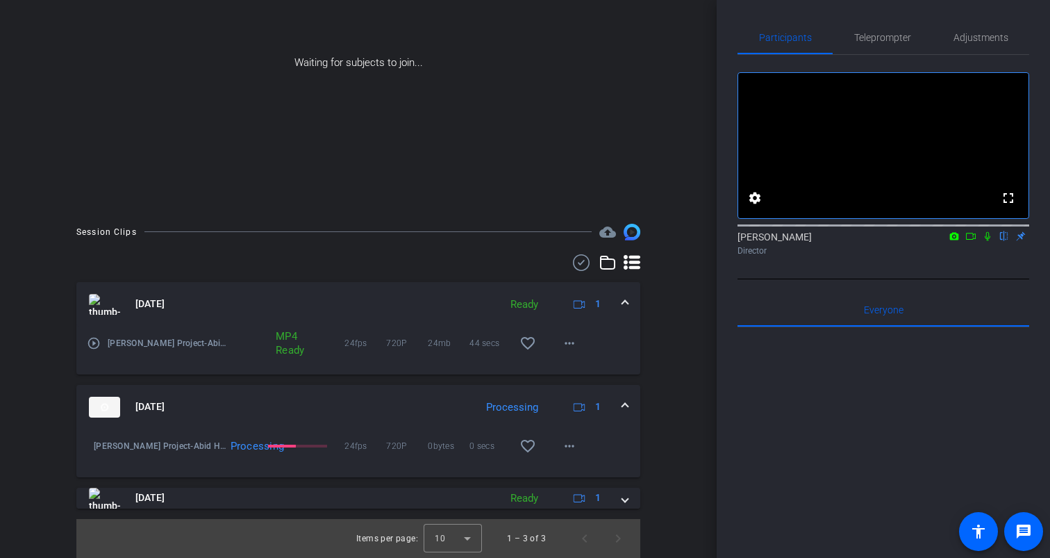
click at [969, 241] on icon at bounding box center [970, 236] width 11 height 10
click at [1006, 241] on icon at bounding box center [1004, 236] width 6 height 9
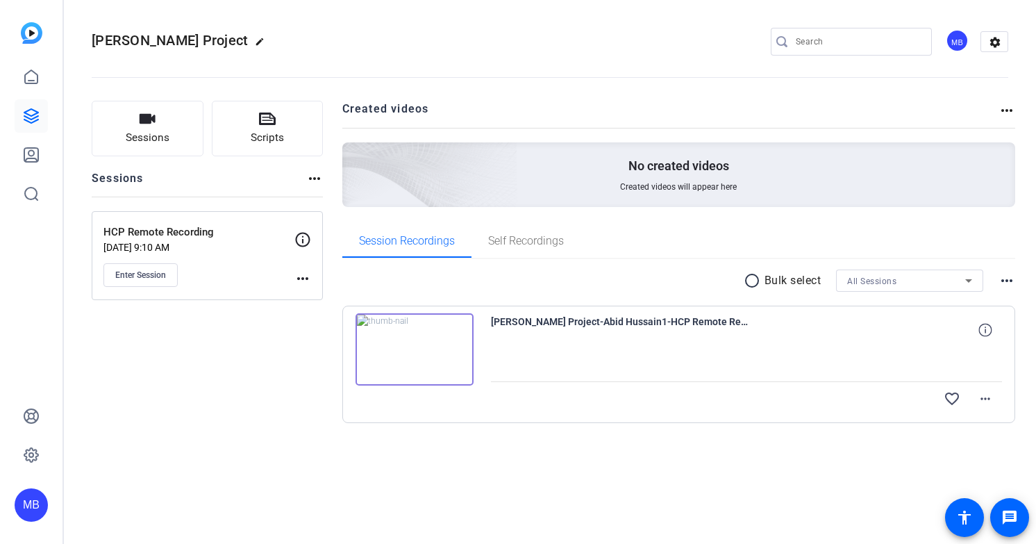
click at [409, 349] on img at bounding box center [415, 349] width 118 height 72
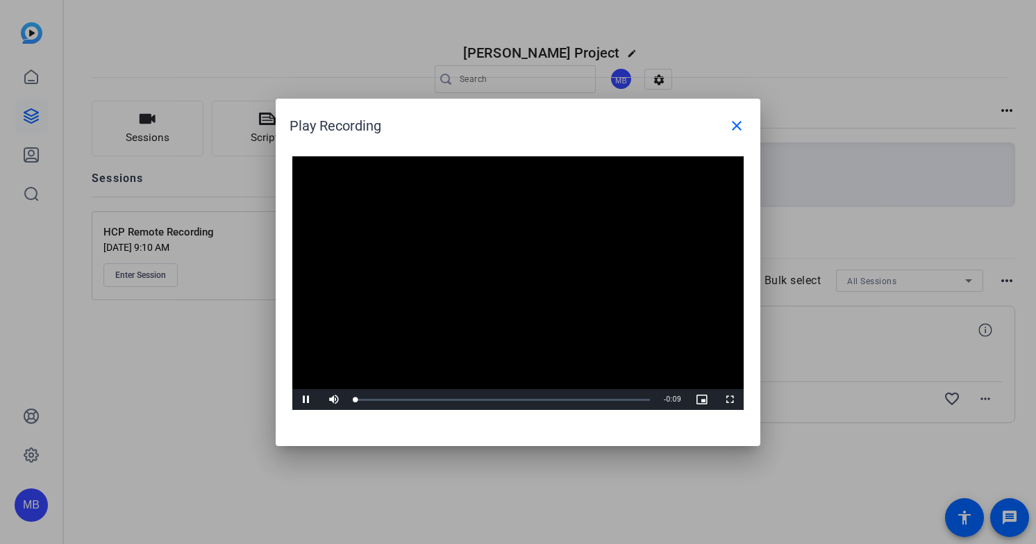
click at [495, 275] on video "Video Player" at bounding box center [517, 283] width 451 height 254
click at [303, 399] on span "Video Player" at bounding box center [306, 399] width 28 height 0
click at [596, 392] on div "Loaded : 100.00% 0:07 0:07" at bounding box center [502, 399] width 309 height 21
click at [308, 399] on span "Video Player" at bounding box center [306, 399] width 28 height 0
click at [735, 124] on mat-icon "close" at bounding box center [737, 125] width 17 height 17
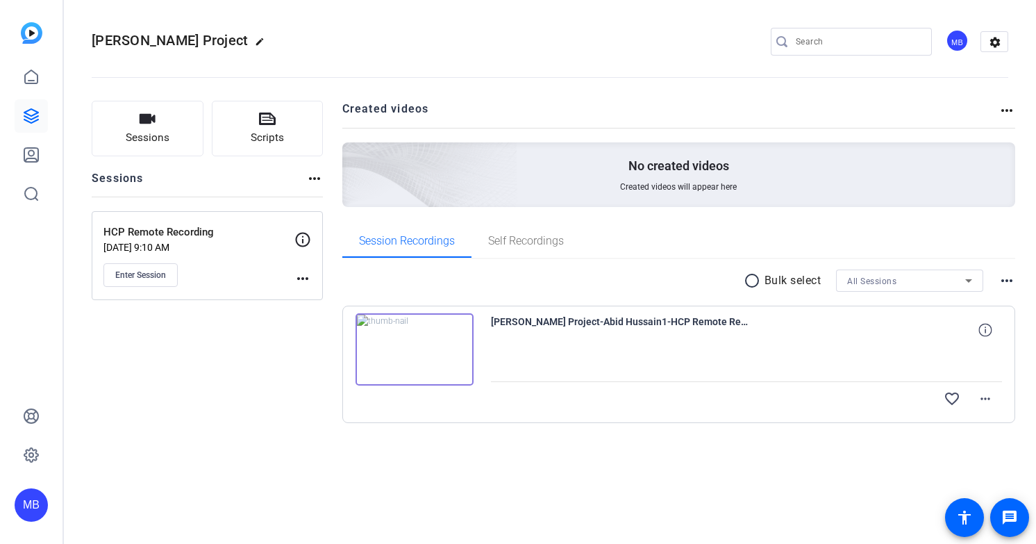
click at [233, 406] on div "Sessions Scripts Sessions more_horiz HCP Remote Recording [DATE] 9:10 AM Enter …" at bounding box center [207, 284] width 231 height 367
click at [578, 499] on div "Sophie Mastrini Reid Project edit MB settings Sessions Scripts Sessions more_ho…" at bounding box center [550, 272] width 972 height 544
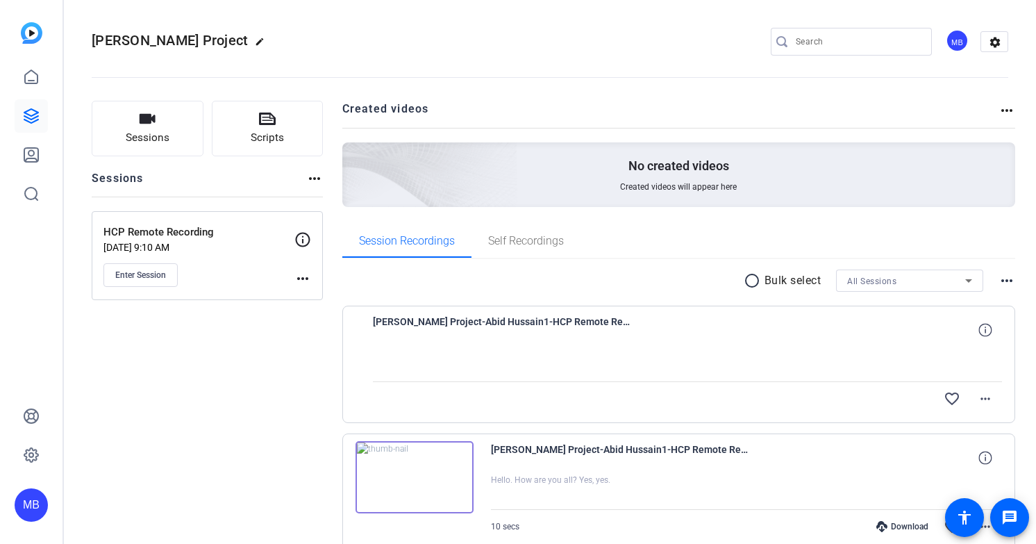
scroll to position [69, 0]
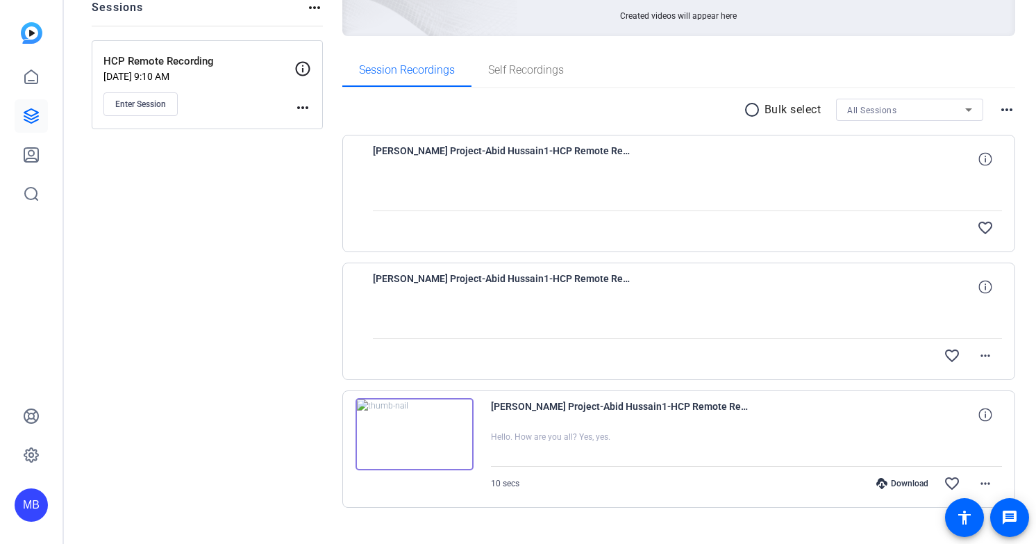
scroll to position [197, 0]
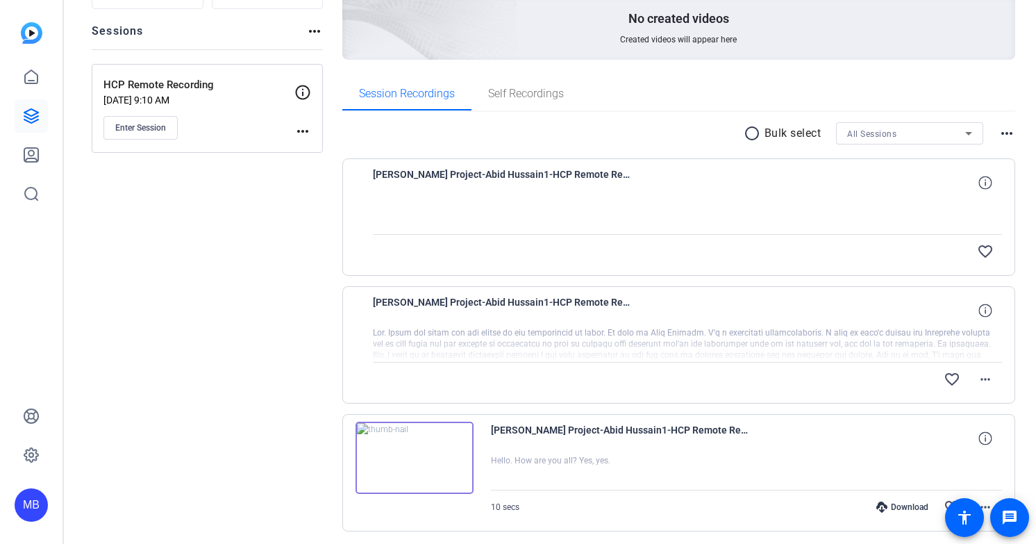
scroll to position [148, 0]
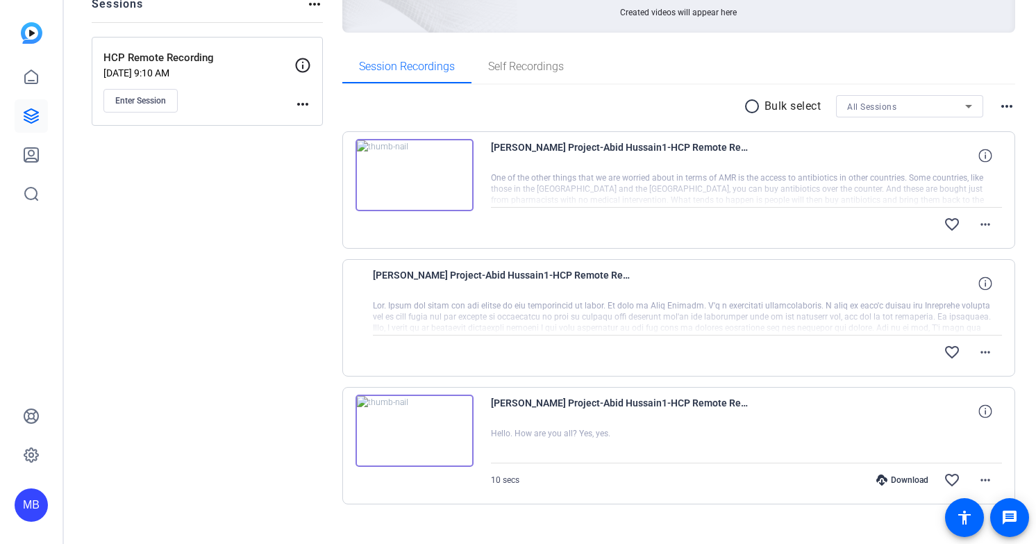
scroll to position [176, 0]
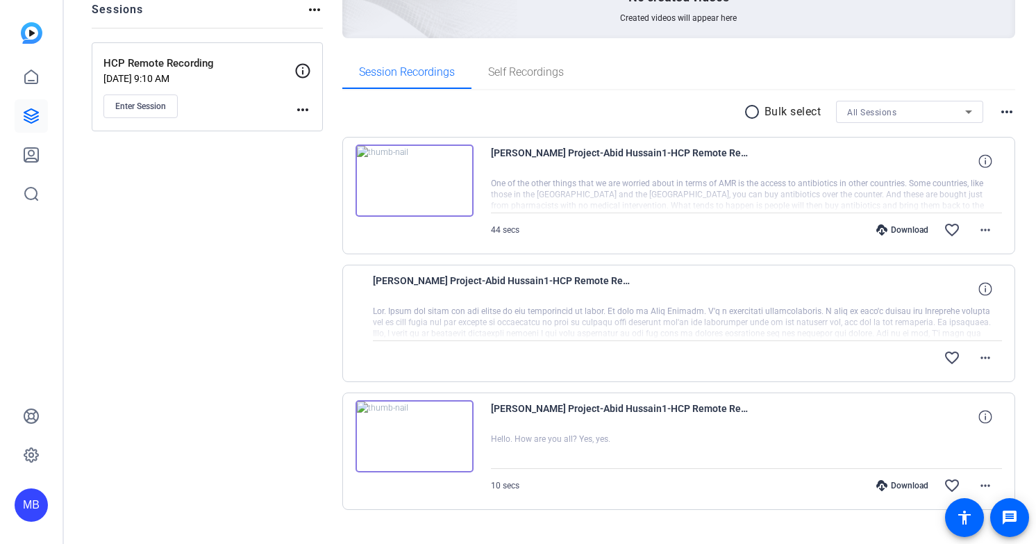
scroll to position [197, 0]
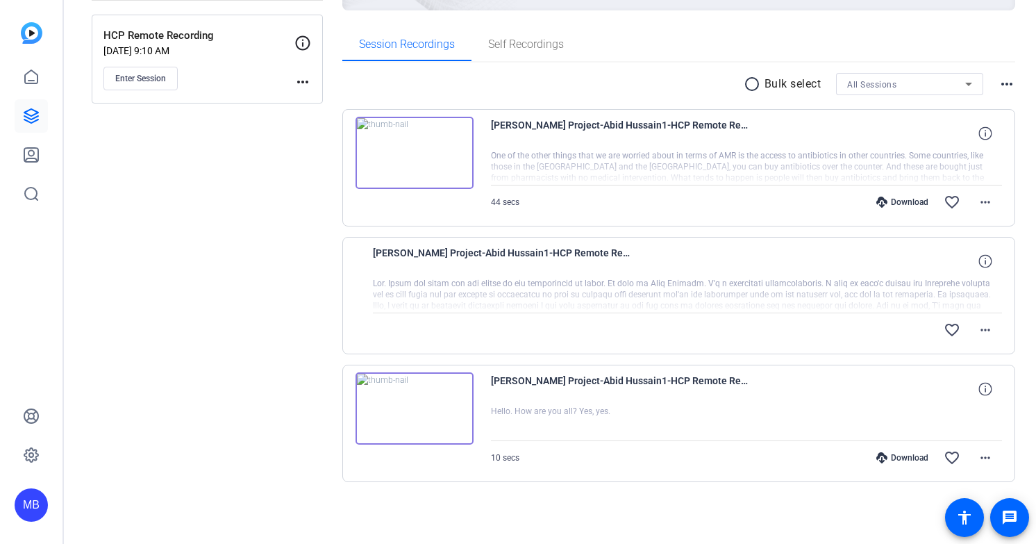
click at [121, 374] on div "Sessions Scripts Sessions more_horiz HCP Remote Recording Sep 02, 2025 @ 9:10 A…" at bounding box center [207, 215] width 231 height 622
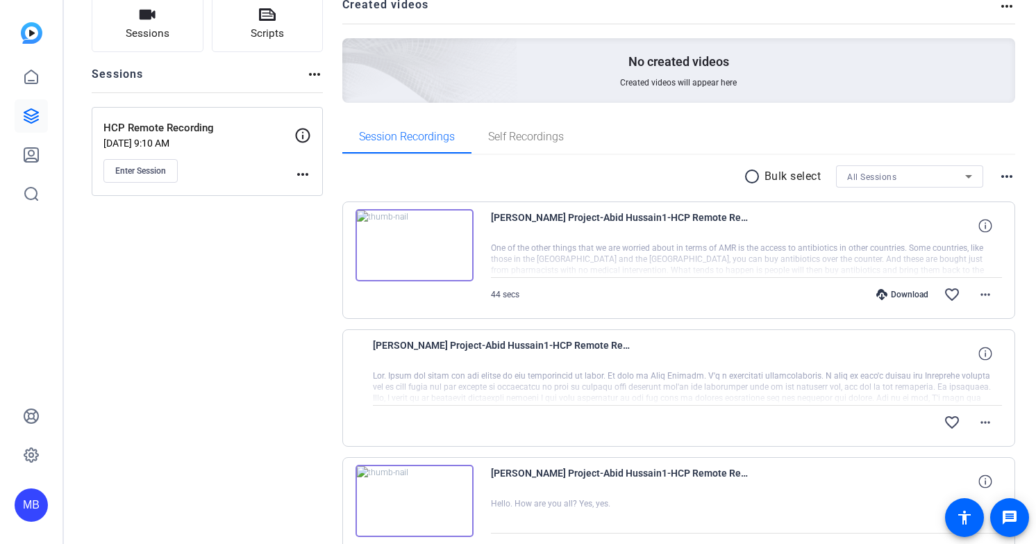
scroll to position [138, 0]
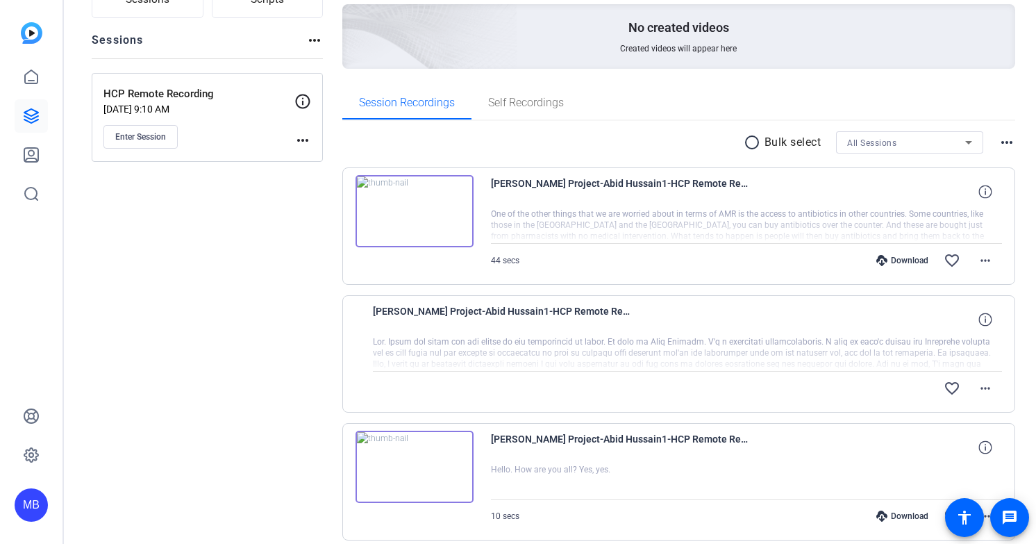
click at [966, 344] on div at bounding box center [688, 353] width 630 height 35
click at [985, 383] on mat-icon "more_horiz" at bounding box center [985, 388] width 17 height 17
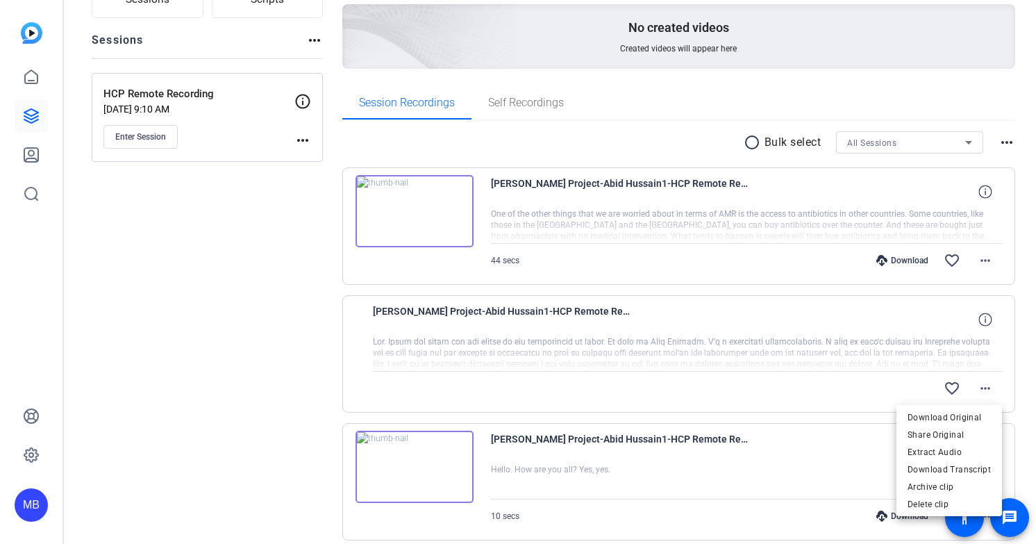
click at [201, 451] on div at bounding box center [518, 272] width 1036 height 544
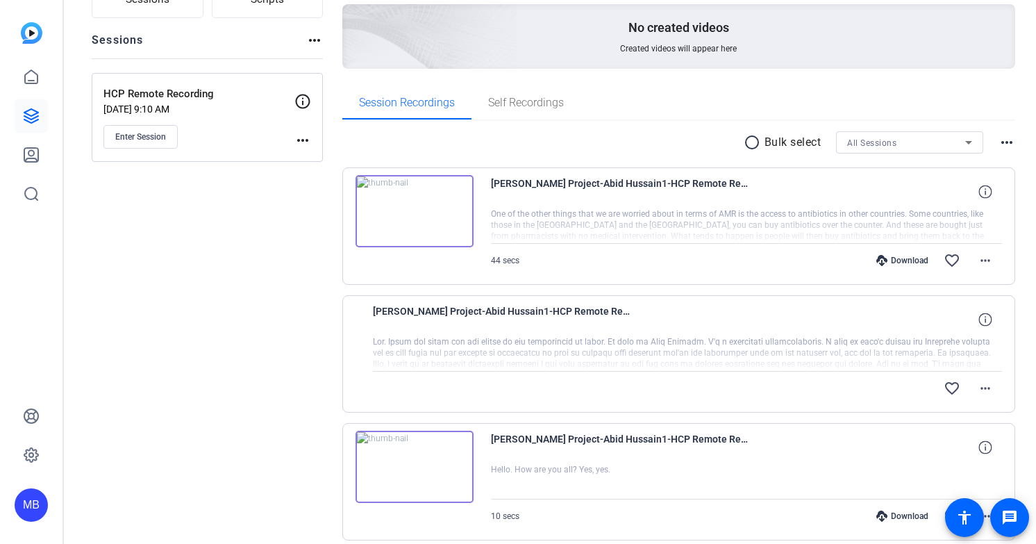
scroll to position [197, 0]
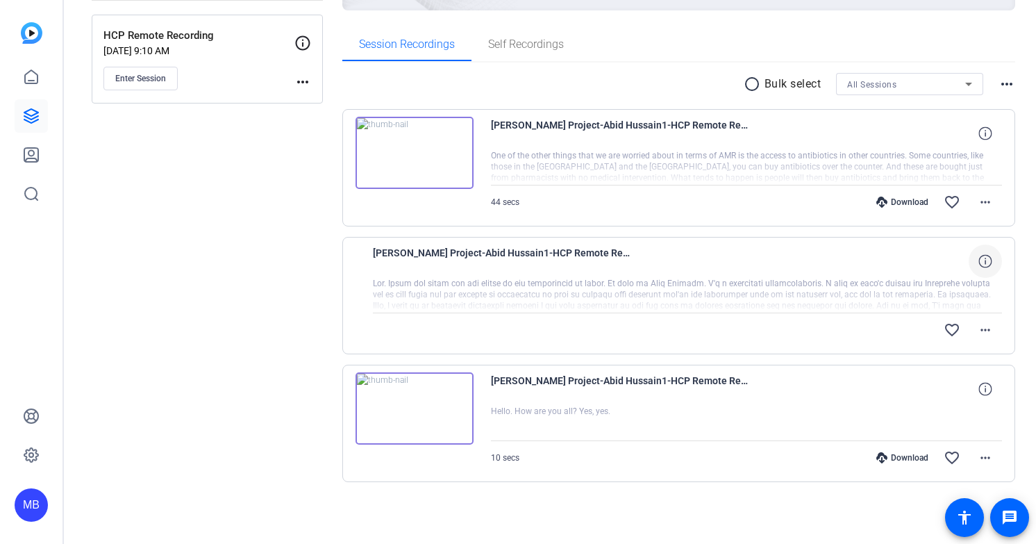
click at [985, 260] on icon at bounding box center [985, 260] width 13 height 13
click at [990, 265] on mat-icon "close" at bounding box center [985, 261] width 17 height 17
click at [986, 332] on mat-icon "more_horiz" at bounding box center [985, 330] width 17 height 17
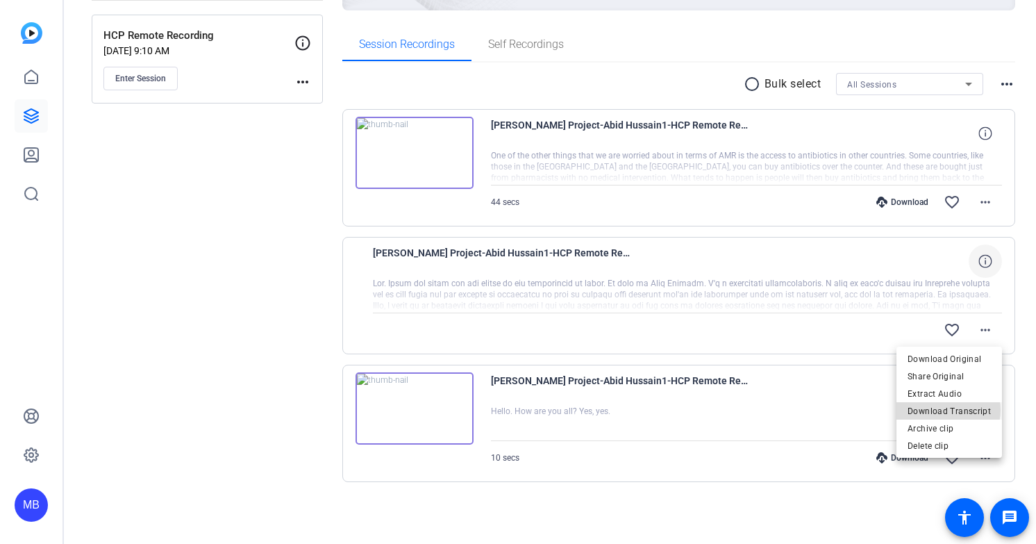
click at [947, 410] on span "Download Transcript" at bounding box center [949, 411] width 83 height 17
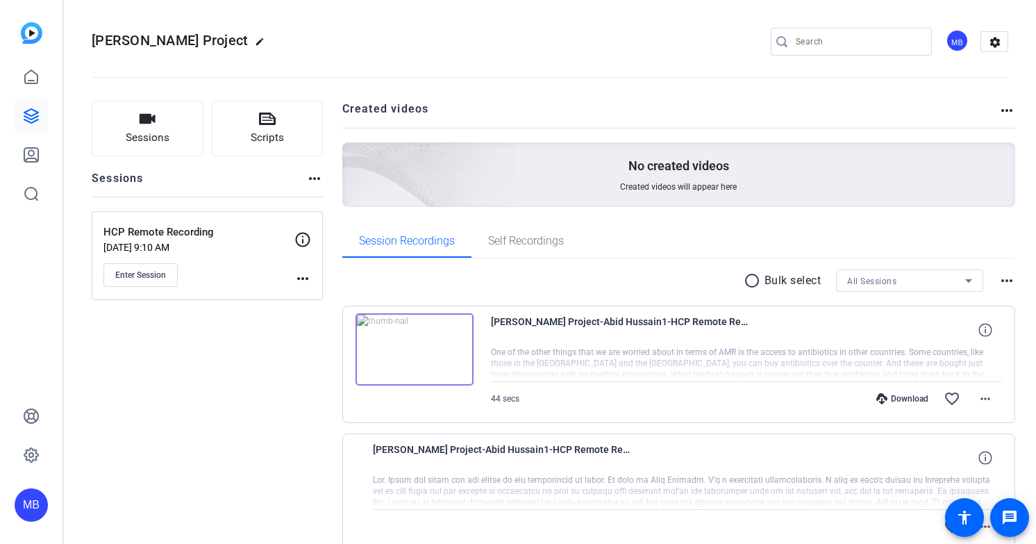
scroll to position [197, 0]
